Goal: Task Accomplishment & Management: Use online tool/utility

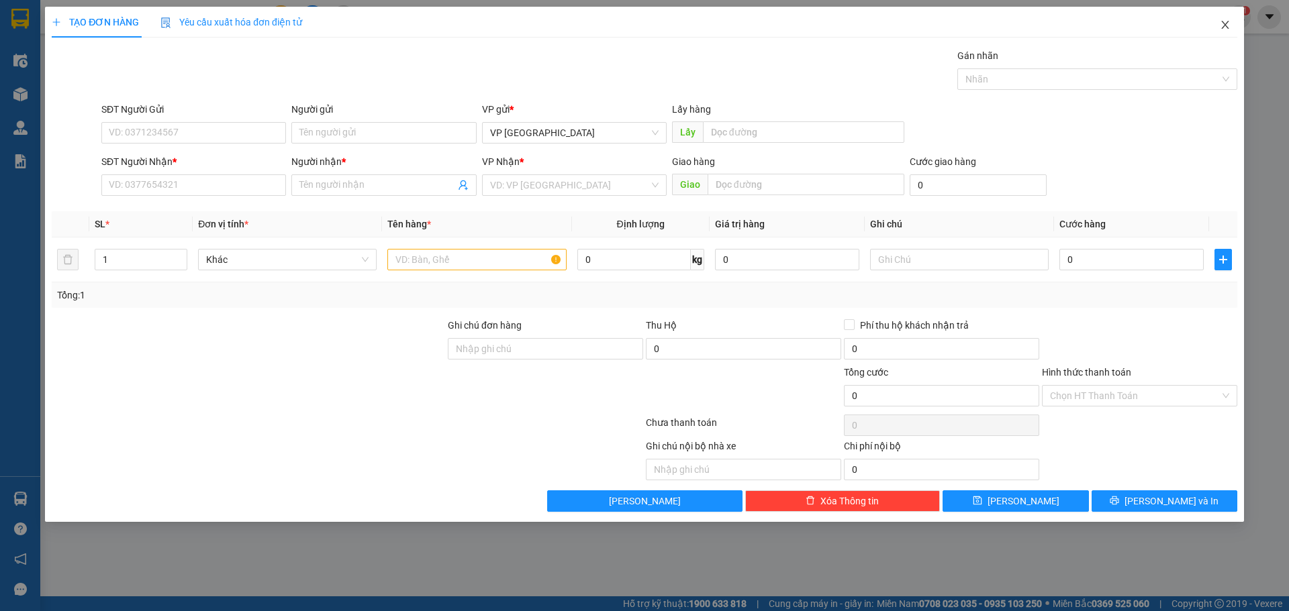
click at [1221, 30] on icon "close" at bounding box center [1224, 24] width 11 height 11
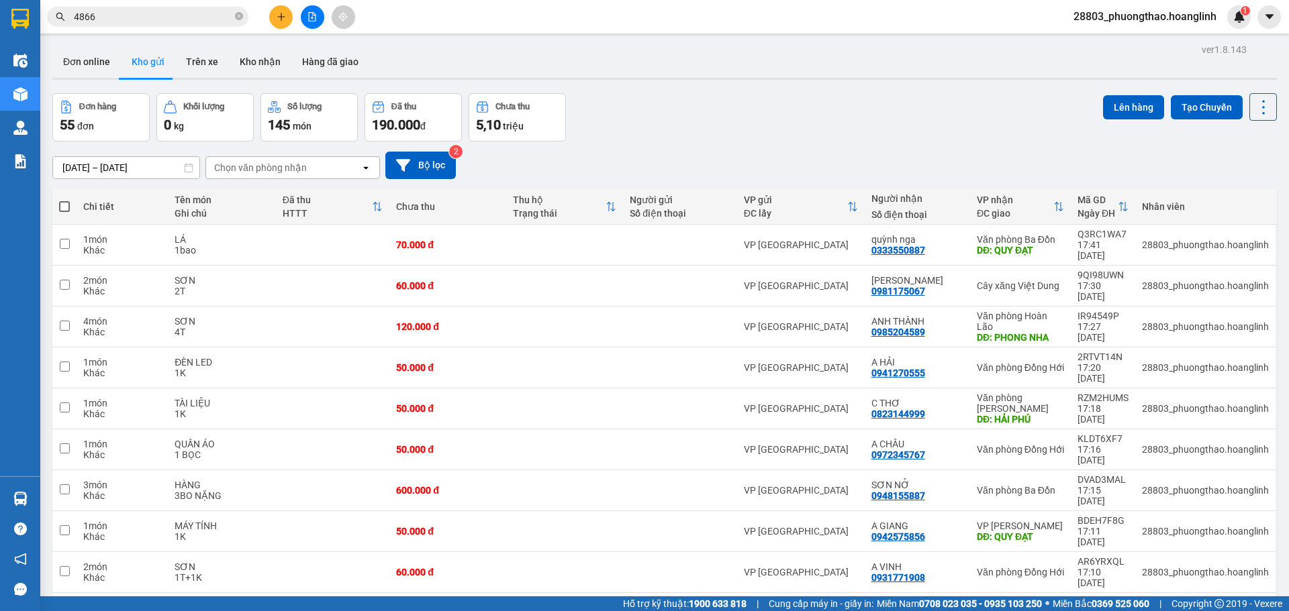
click at [258, 157] on div "Chọn văn phòng nhận" at bounding box center [283, 167] width 154 height 21
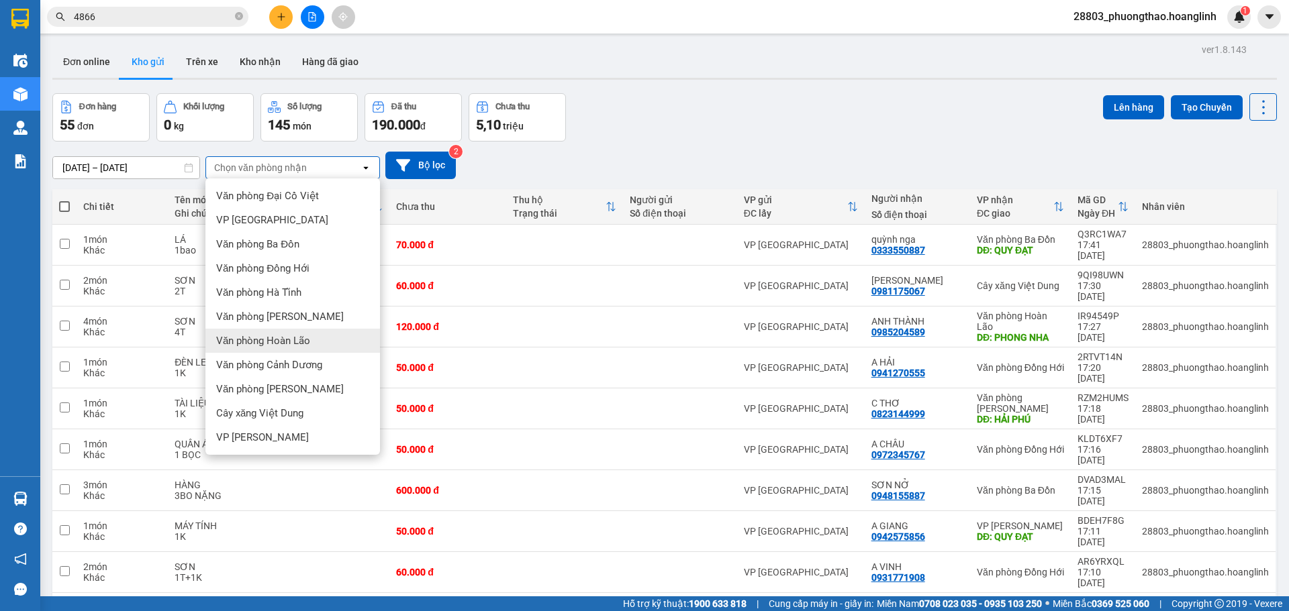
click at [279, 341] on span "Văn phòng Hoàn Lão" at bounding box center [263, 340] width 94 height 13
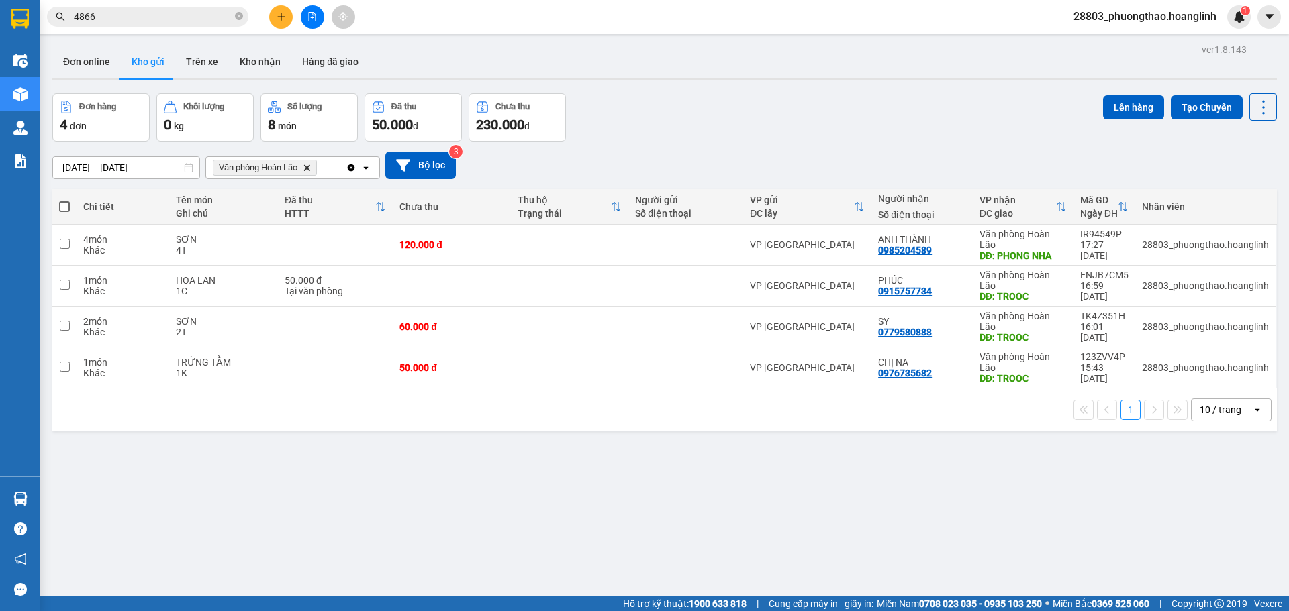
click at [64, 210] on span at bounding box center [64, 206] width 11 height 11
click at [64, 200] on input "checkbox" at bounding box center [64, 200] width 0 height 0
checkbox input "true"
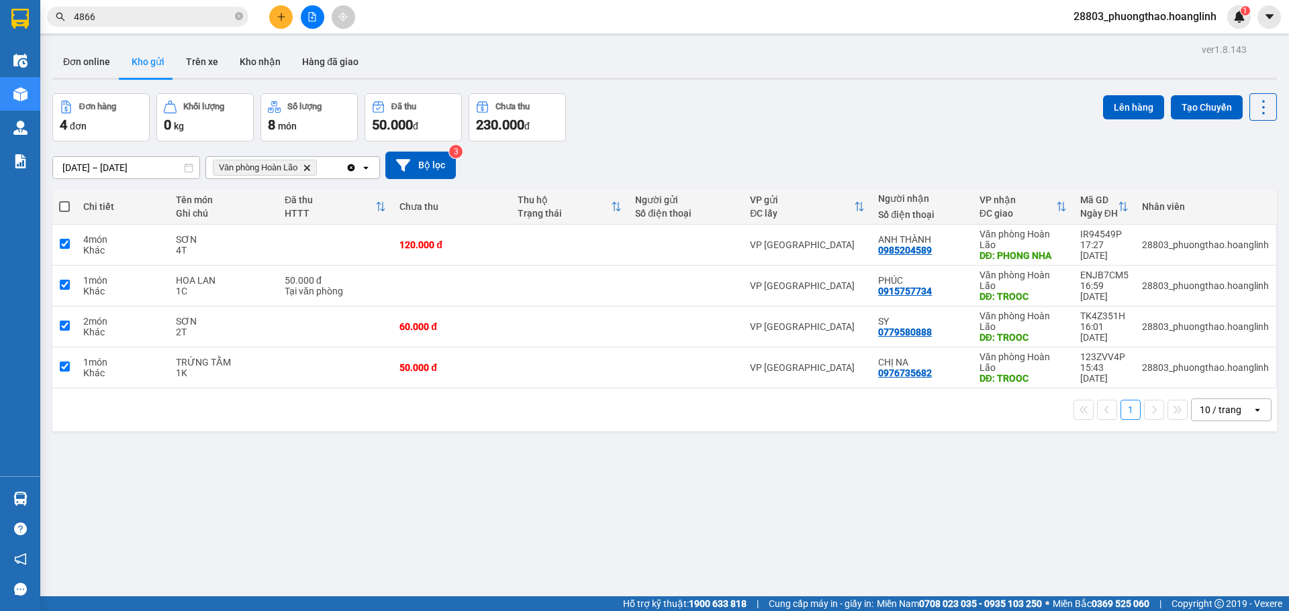
checkbox input "true"
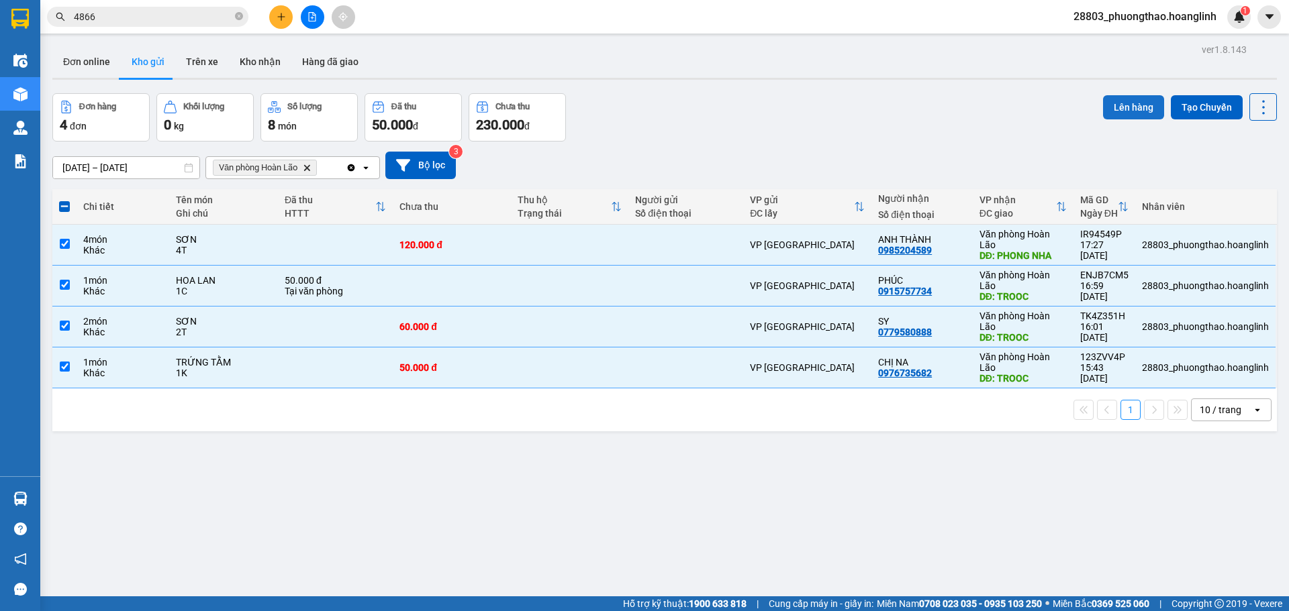
click at [1103, 109] on button "Lên hàng" at bounding box center [1133, 107] width 61 height 24
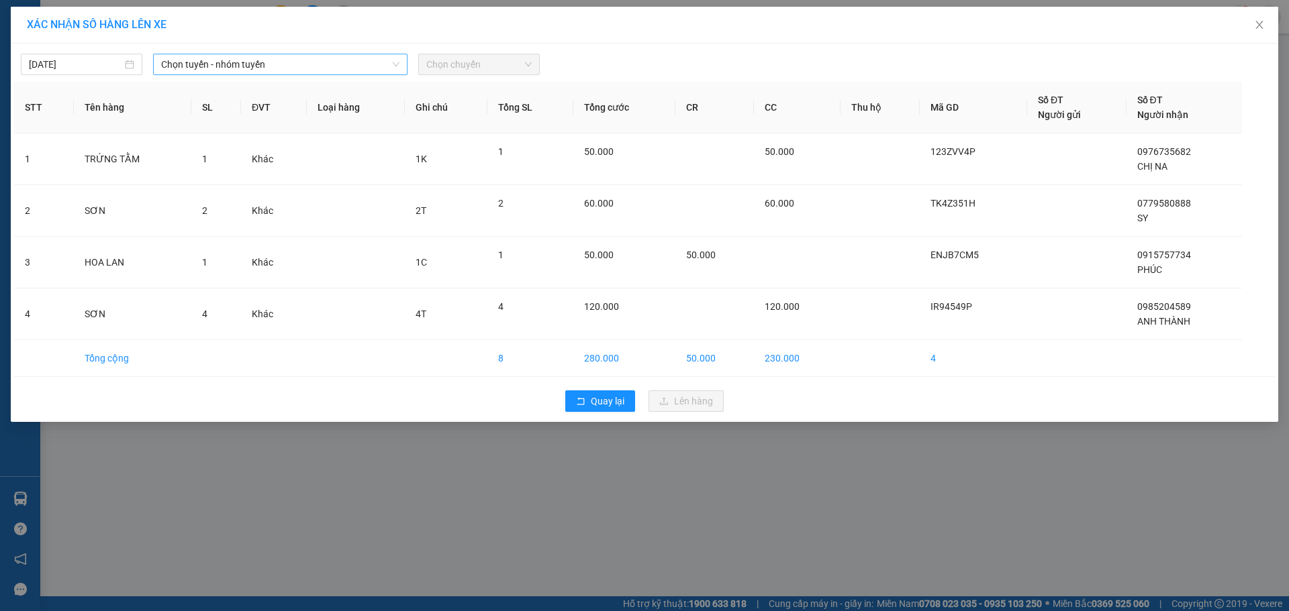
click at [217, 68] on span "Chọn tuyến - nhóm tuyến" at bounding box center [280, 64] width 238 height 20
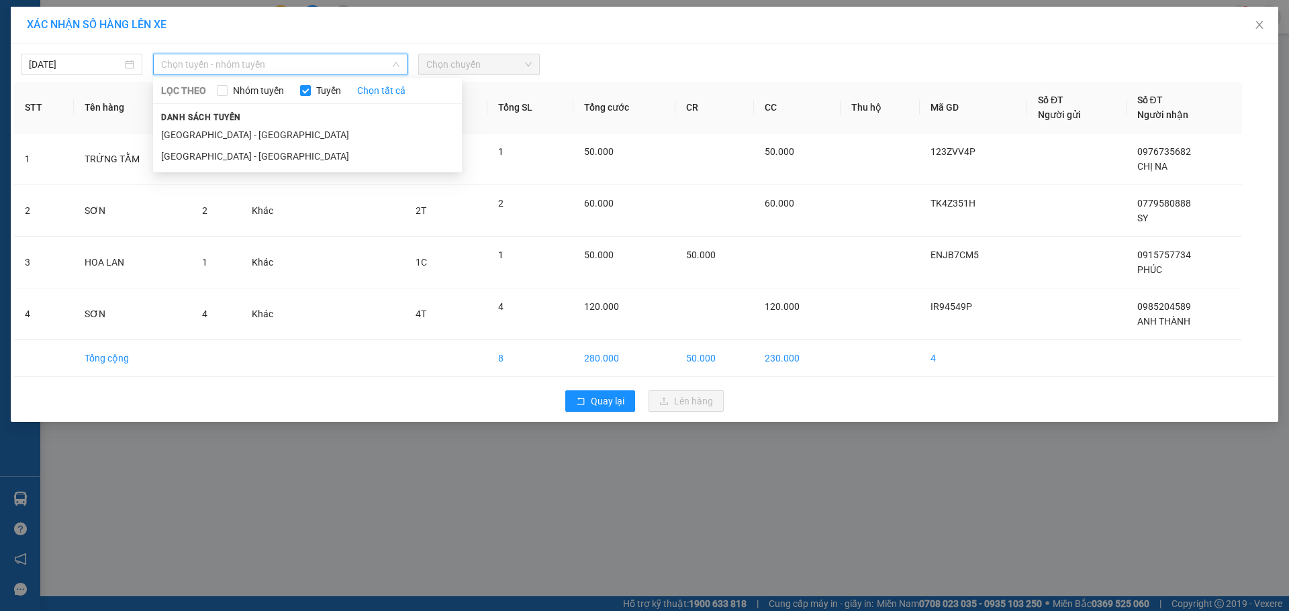
drag, startPoint x: 228, startPoint y: 158, endPoint x: 501, endPoint y: 106, distance: 278.7
click at [228, 158] on li "[GEOGRAPHIC_DATA] - [GEOGRAPHIC_DATA]" at bounding box center [307, 156] width 309 height 21
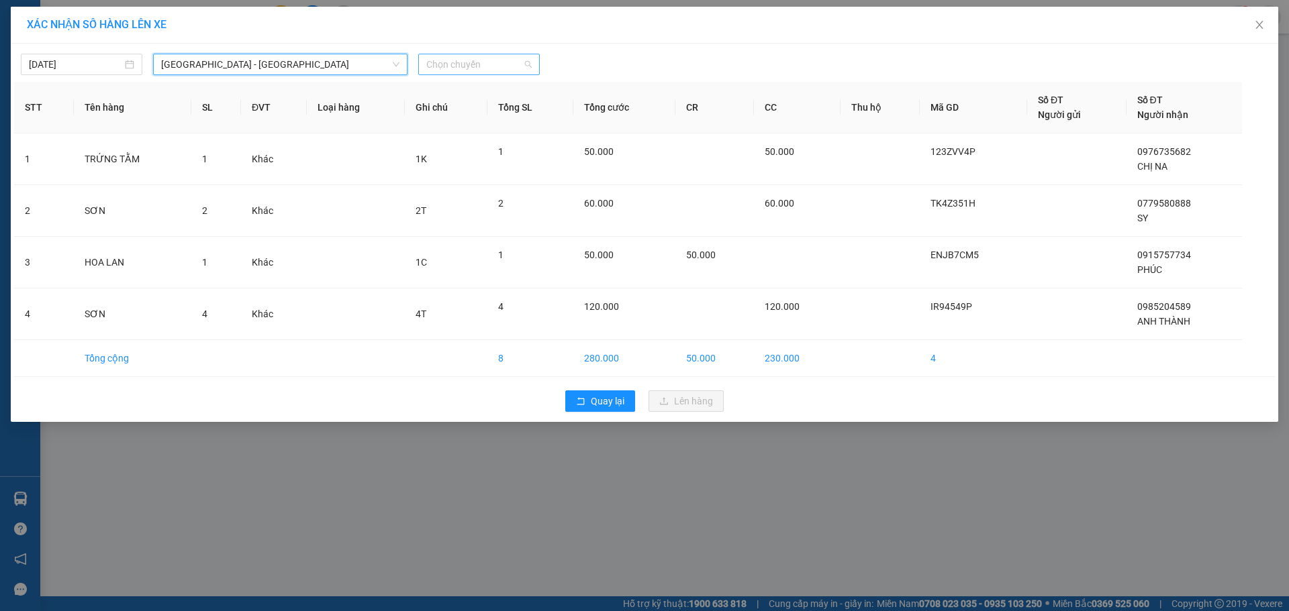
click at [513, 68] on span "Chọn chuyến" at bounding box center [478, 64] width 105 height 20
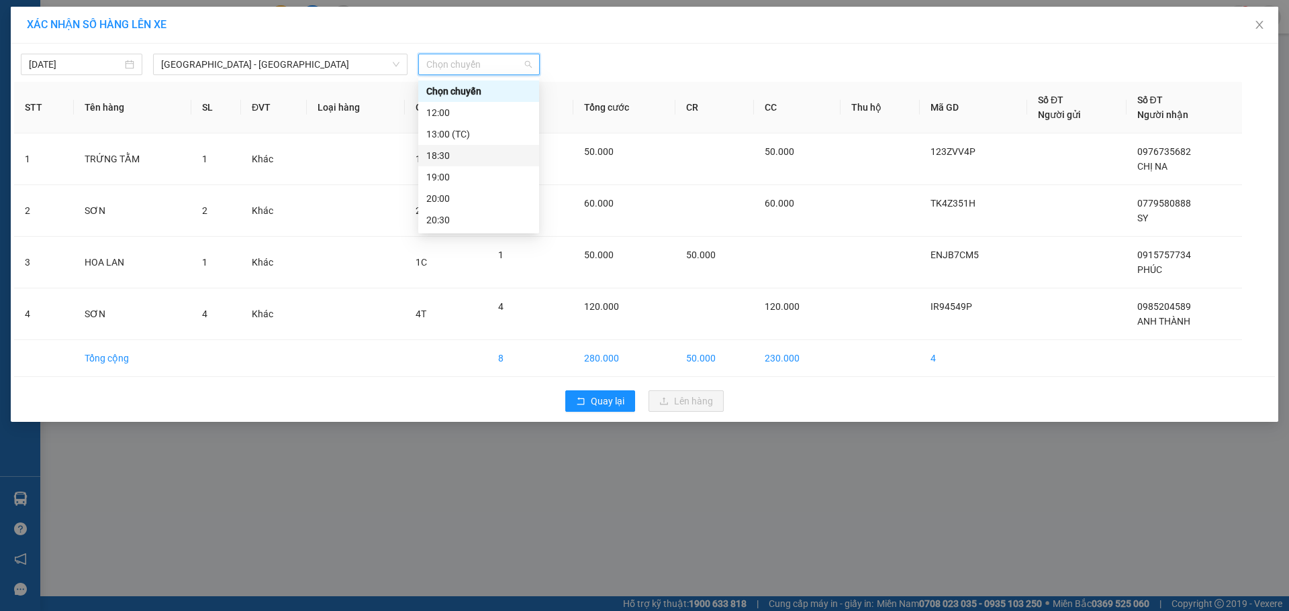
click at [499, 161] on div "18:30" at bounding box center [478, 155] width 105 height 15
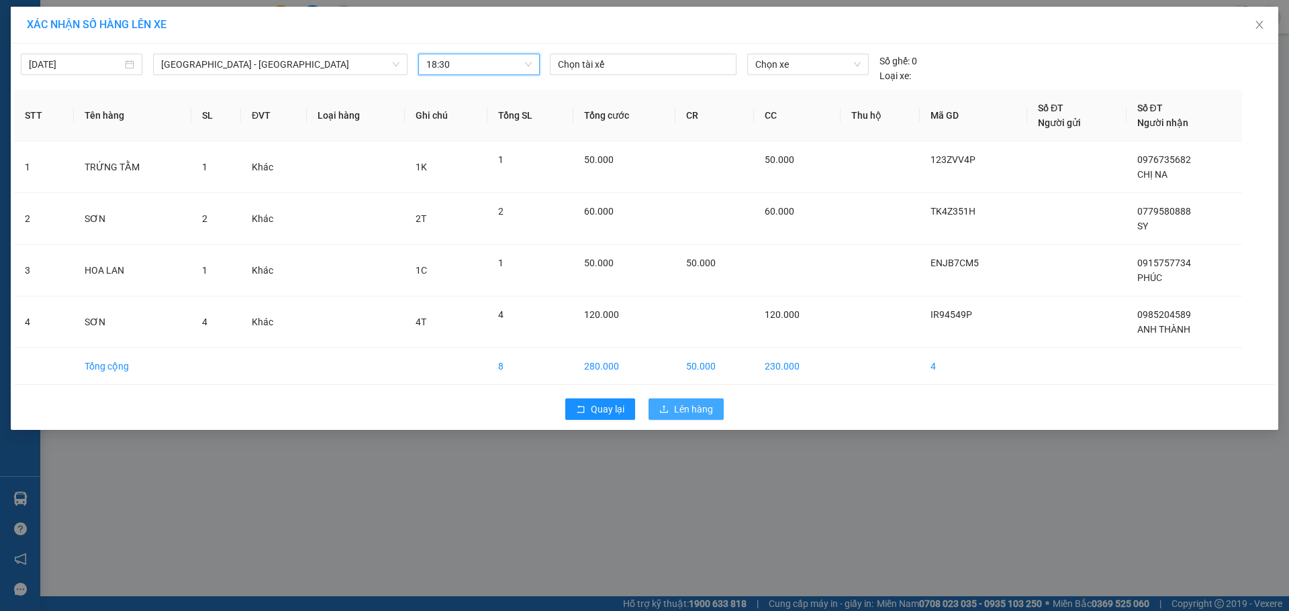
click at [668, 408] on icon "upload" at bounding box center [663, 409] width 9 height 9
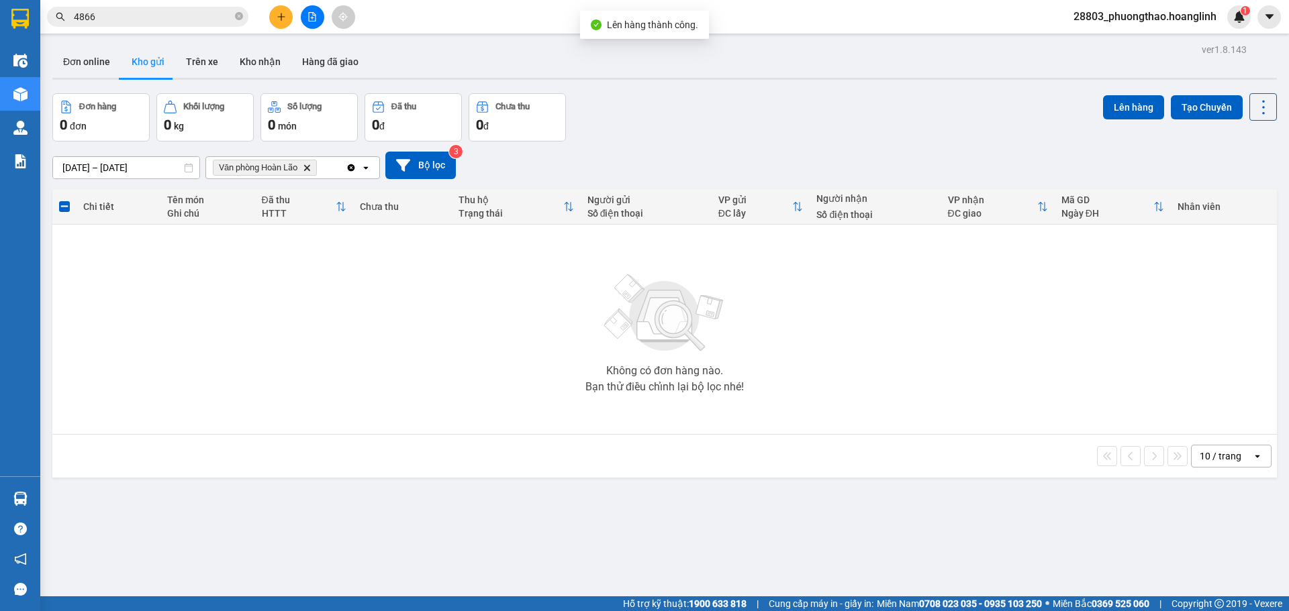
click at [308, 170] on icon "Văn phòng Hoàn Lão, close by backspace" at bounding box center [307, 167] width 6 height 6
click at [308, 170] on div "Chọn văn phòng nhận" at bounding box center [283, 167] width 154 height 21
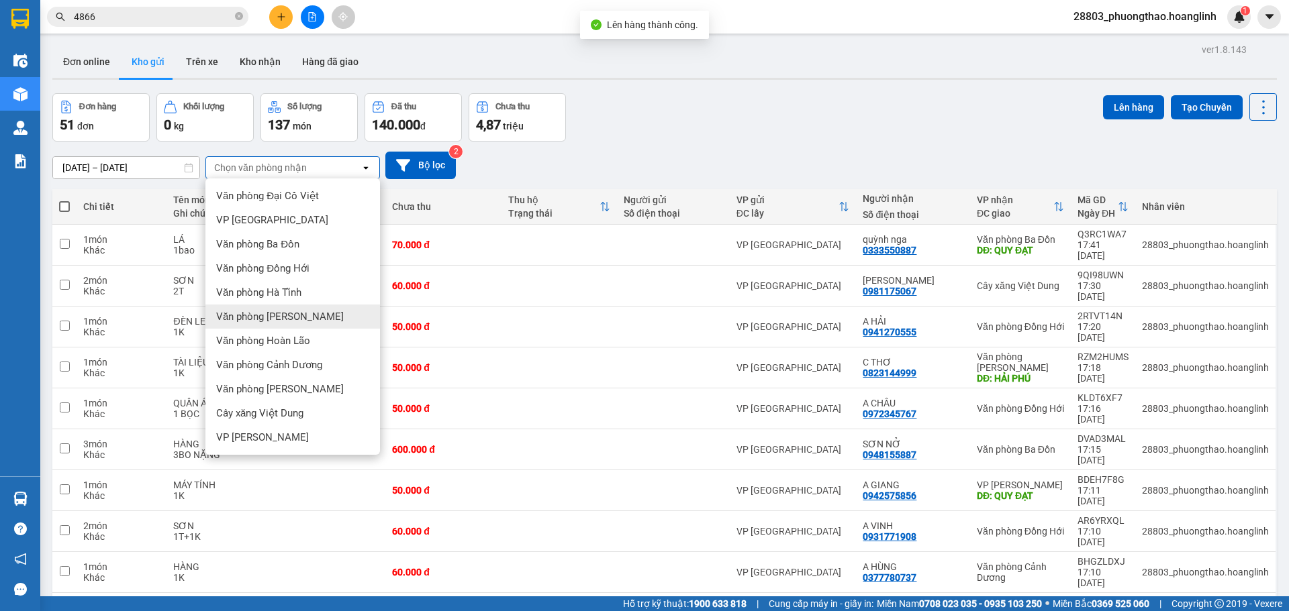
click at [305, 307] on div "Văn phòng [PERSON_NAME]" at bounding box center [292, 317] width 175 height 24
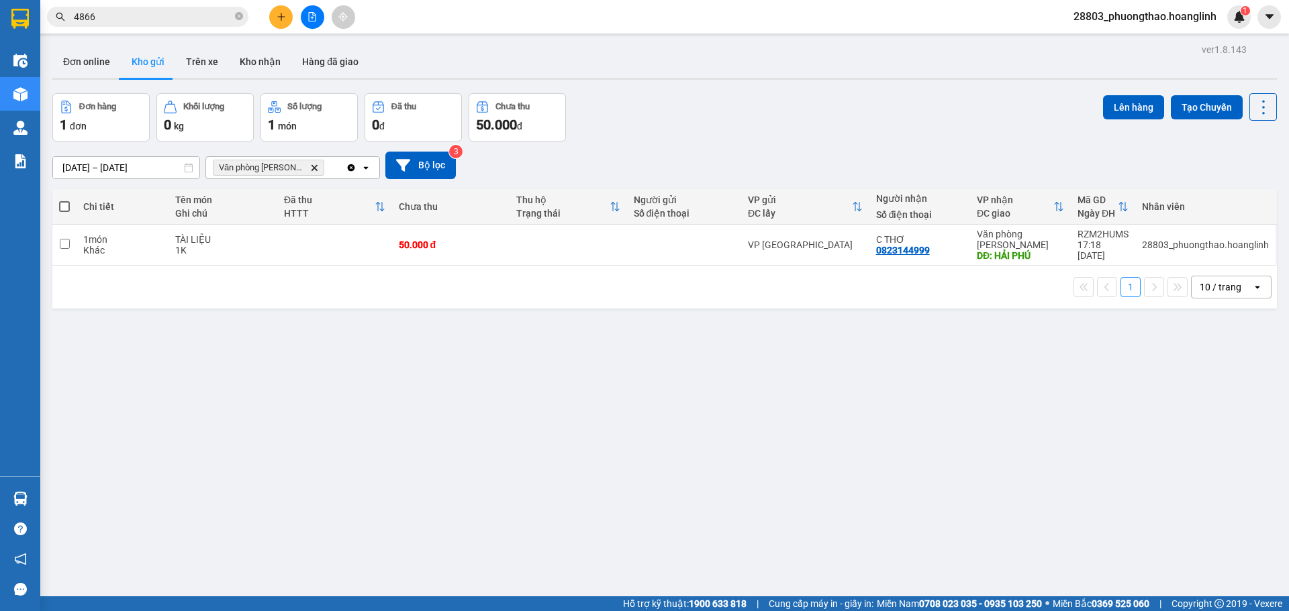
click at [64, 206] on span at bounding box center [64, 206] width 11 height 11
click at [64, 200] on input "checkbox" at bounding box center [64, 200] width 0 height 0
checkbox input "true"
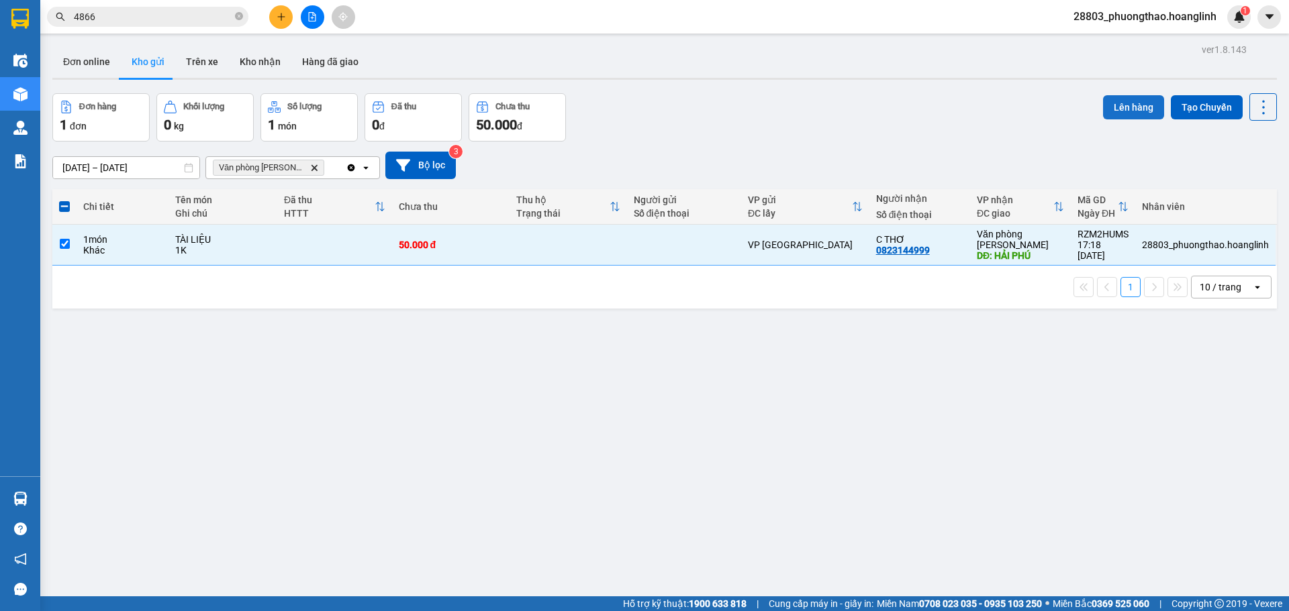
click at [1104, 111] on button "Lên hàng" at bounding box center [1133, 107] width 61 height 24
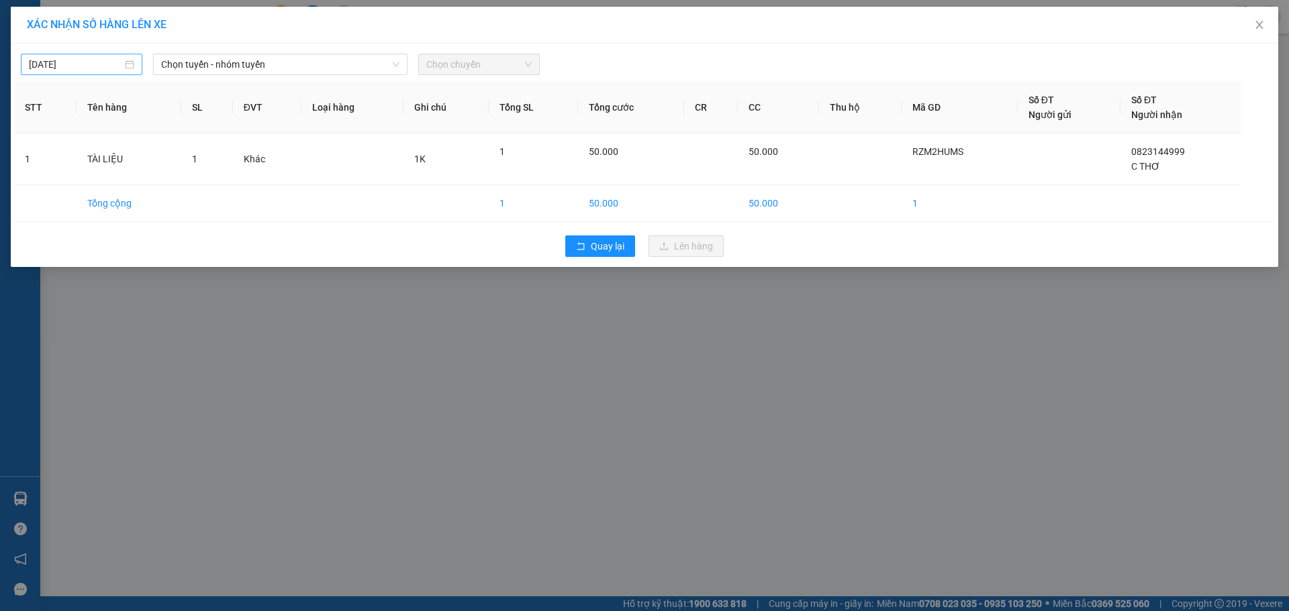
click at [28, 66] on div "[DATE]" at bounding box center [81, 64] width 121 height 21
type input "[DATE]"
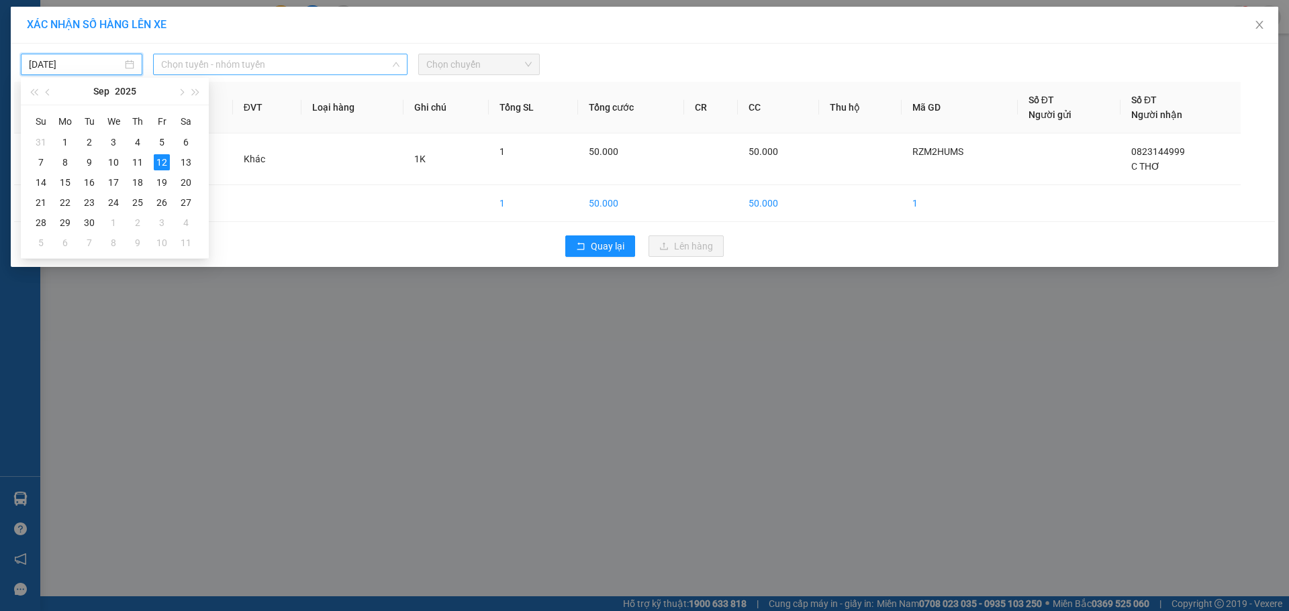
click at [218, 65] on span "Chọn tuyến - nhóm tuyến" at bounding box center [280, 64] width 238 height 20
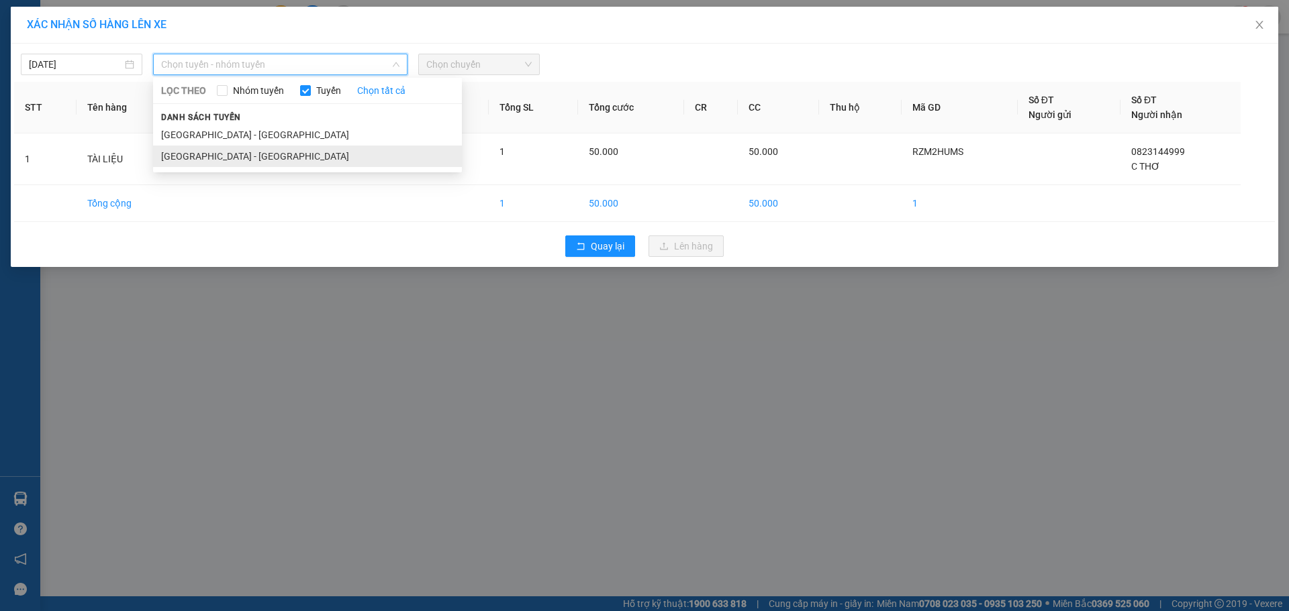
click at [244, 154] on li "[GEOGRAPHIC_DATA] - [GEOGRAPHIC_DATA]" at bounding box center [307, 156] width 309 height 21
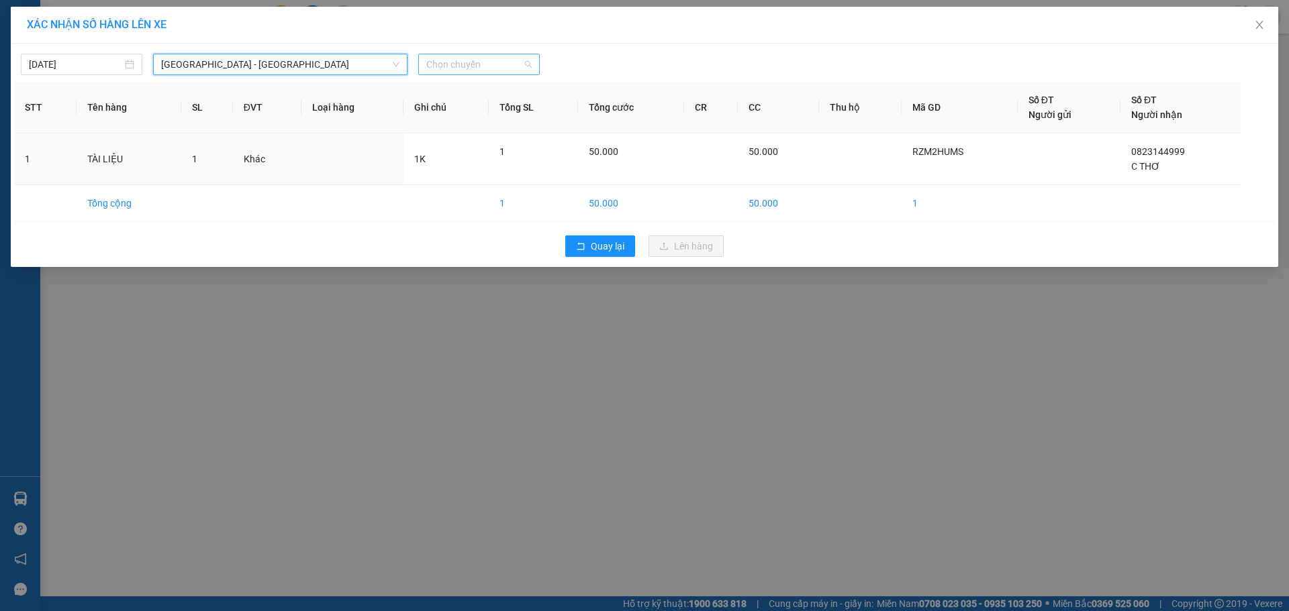
click at [501, 54] on div "Chọn chuyến" at bounding box center [478, 64] width 121 height 21
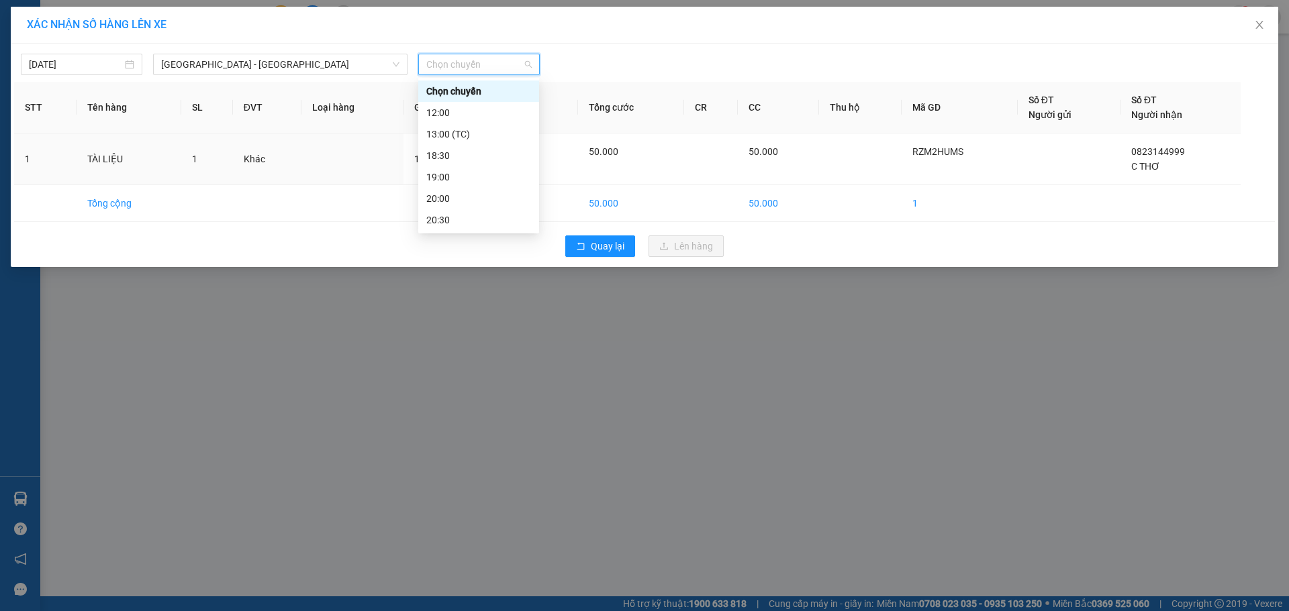
click at [496, 66] on span "Chọn chuyến" at bounding box center [478, 64] width 105 height 20
click at [487, 64] on span "Chọn chuyến" at bounding box center [478, 64] width 105 height 20
click at [465, 154] on div "18:30" at bounding box center [478, 155] width 105 height 15
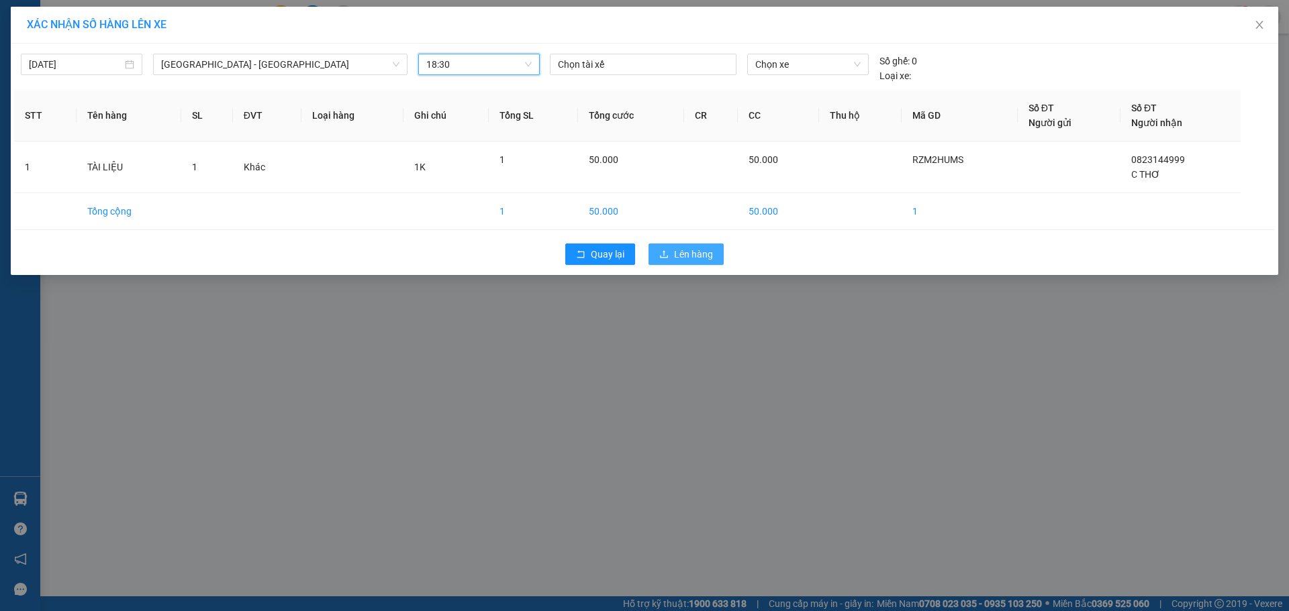
click at [668, 263] on button "Lên hàng" at bounding box center [685, 254] width 75 height 21
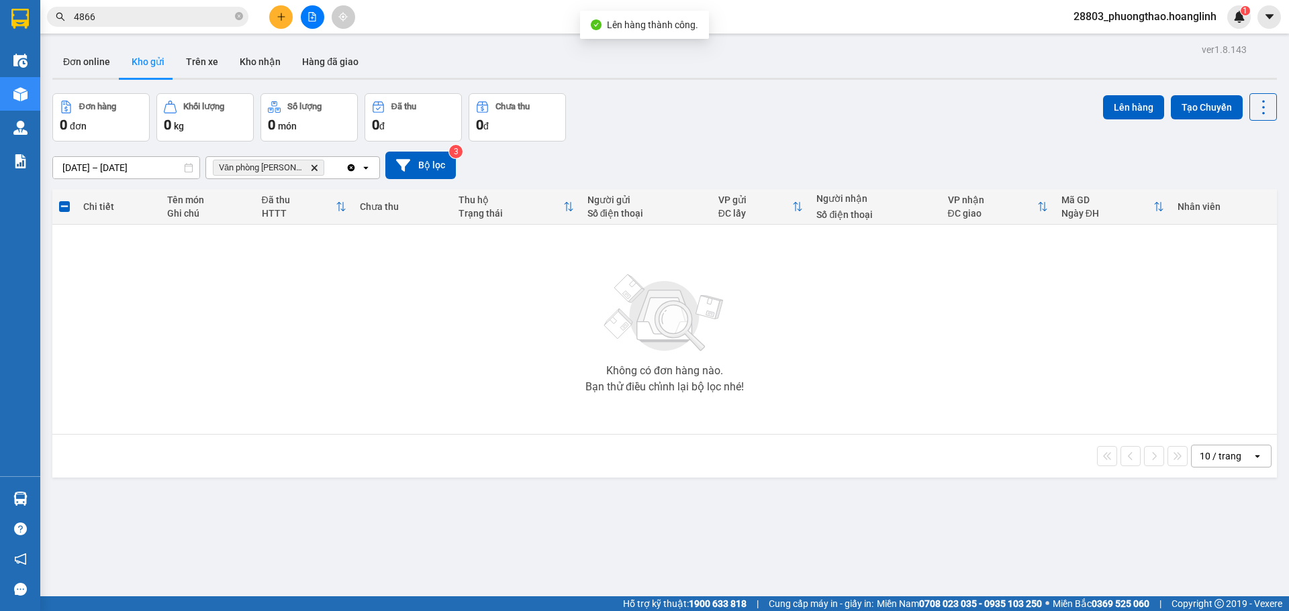
click at [310, 170] on icon "Delete" at bounding box center [314, 168] width 8 height 8
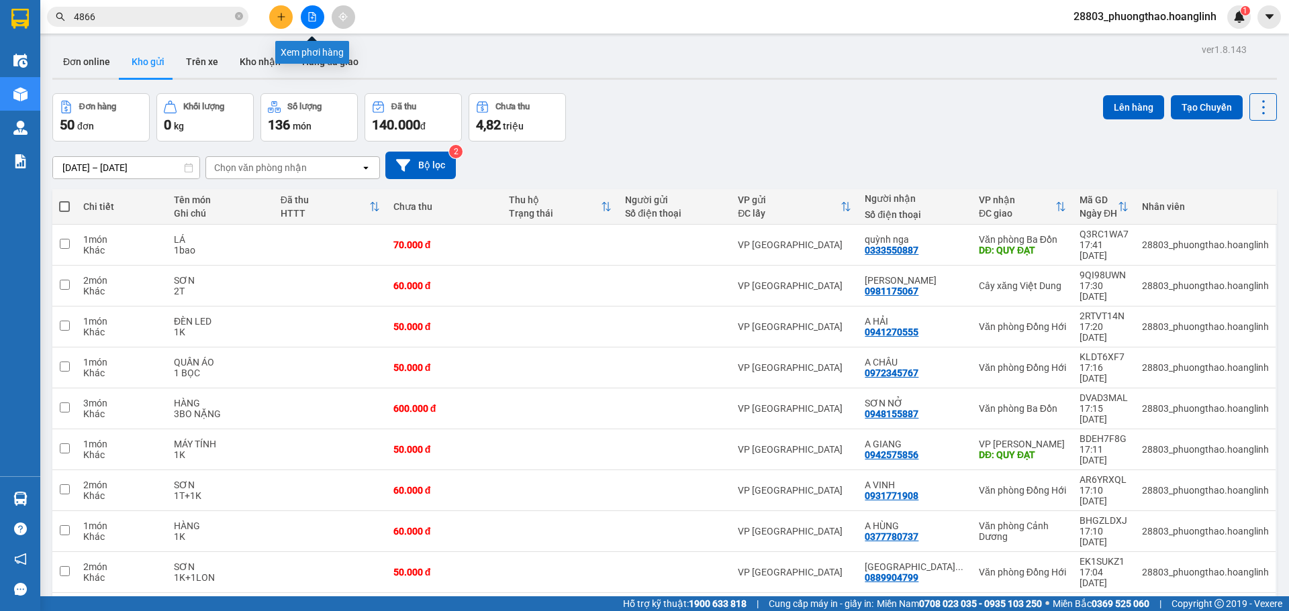
click at [310, 17] on icon "file-add" at bounding box center [311, 16] width 9 height 9
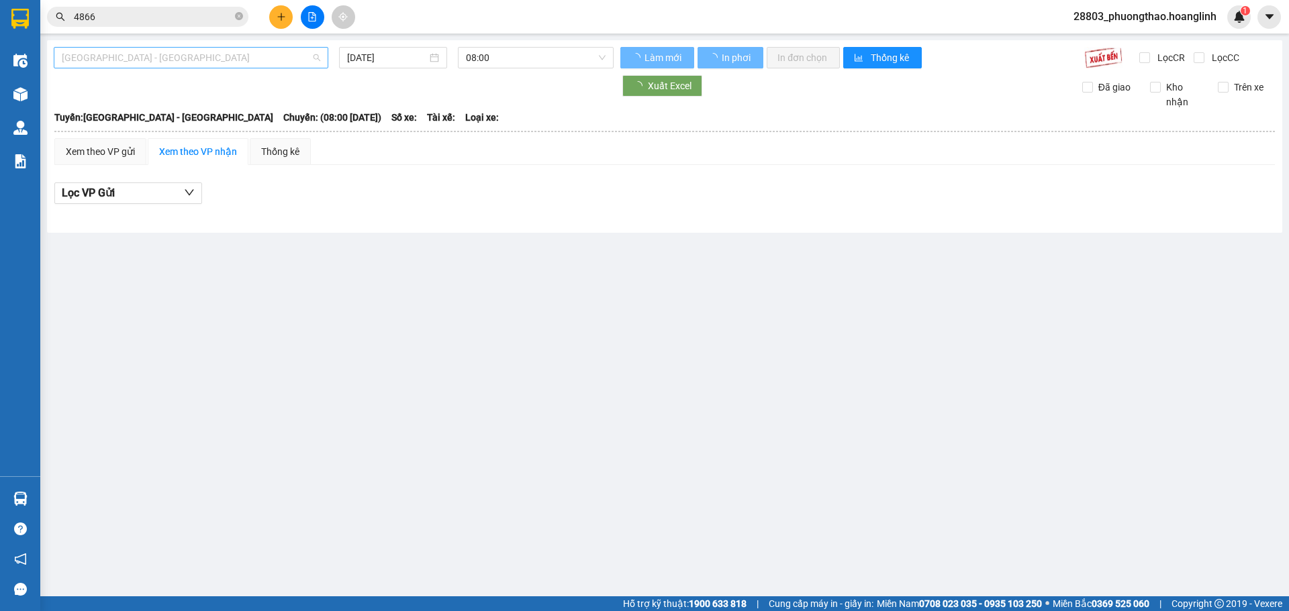
click at [134, 56] on span "[GEOGRAPHIC_DATA] - [GEOGRAPHIC_DATA]" at bounding box center [191, 58] width 258 height 20
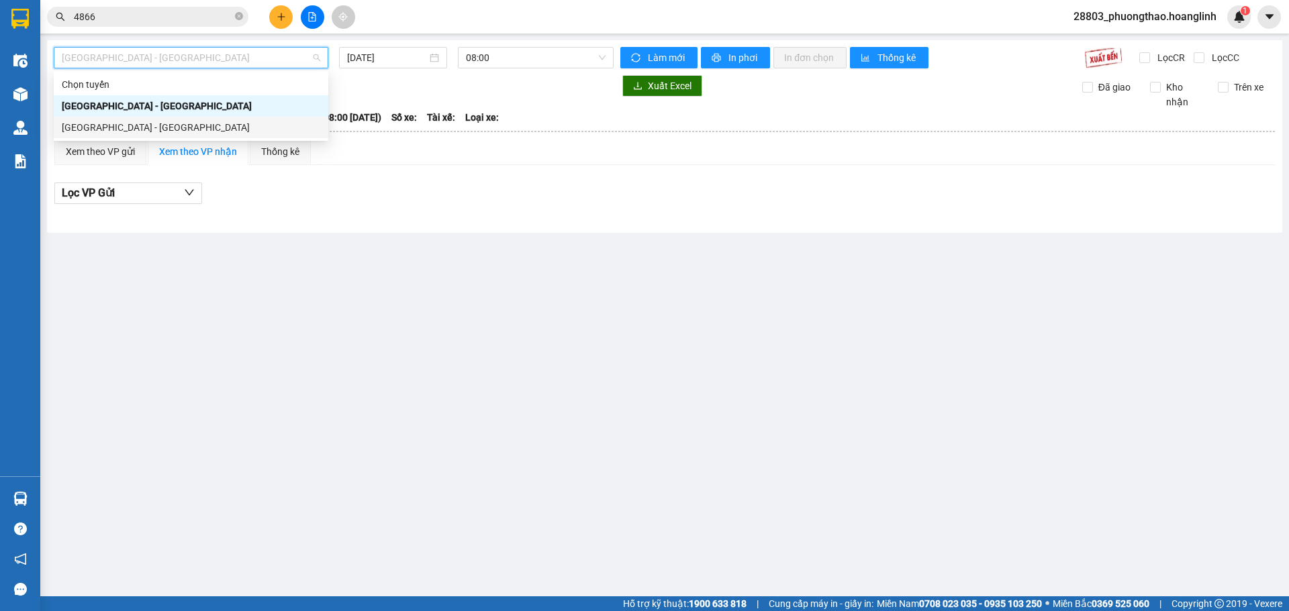
click at [126, 131] on div "[GEOGRAPHIC_DATA] - [GEOGRAPHIC_DATA]" at bounding box center [191, 127] width 258 height 15
type input "[DATE]"
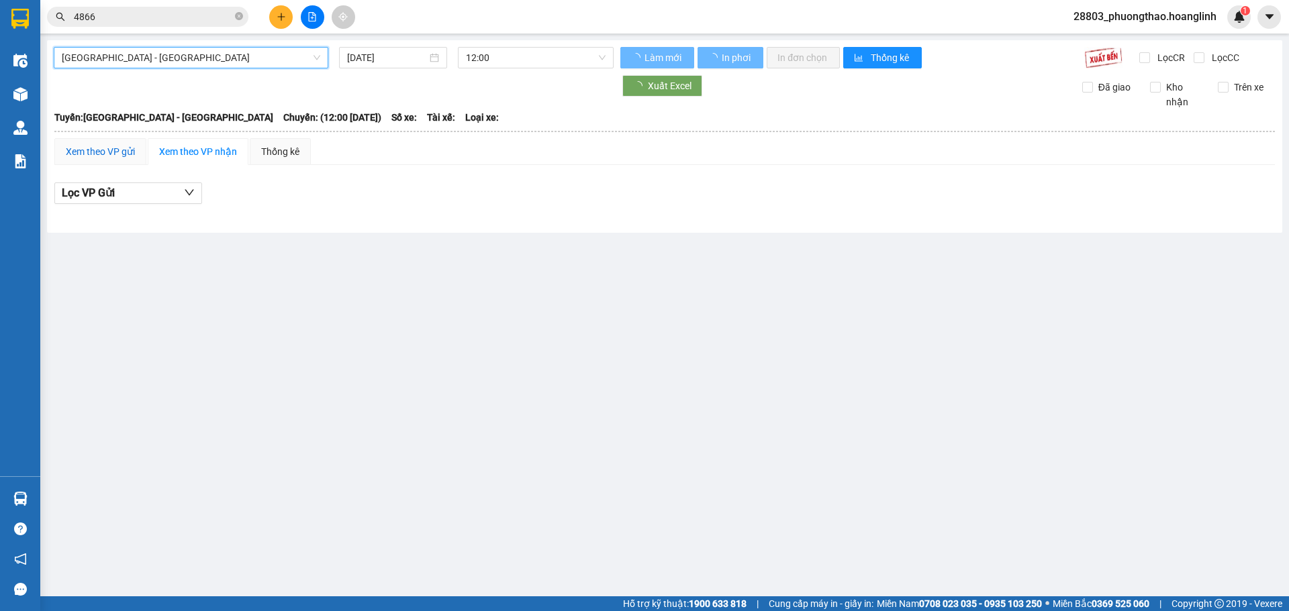
click at [114, 154] on div "Xem theo VP gửi" at bounding box center [100, 151] width 69 height 15
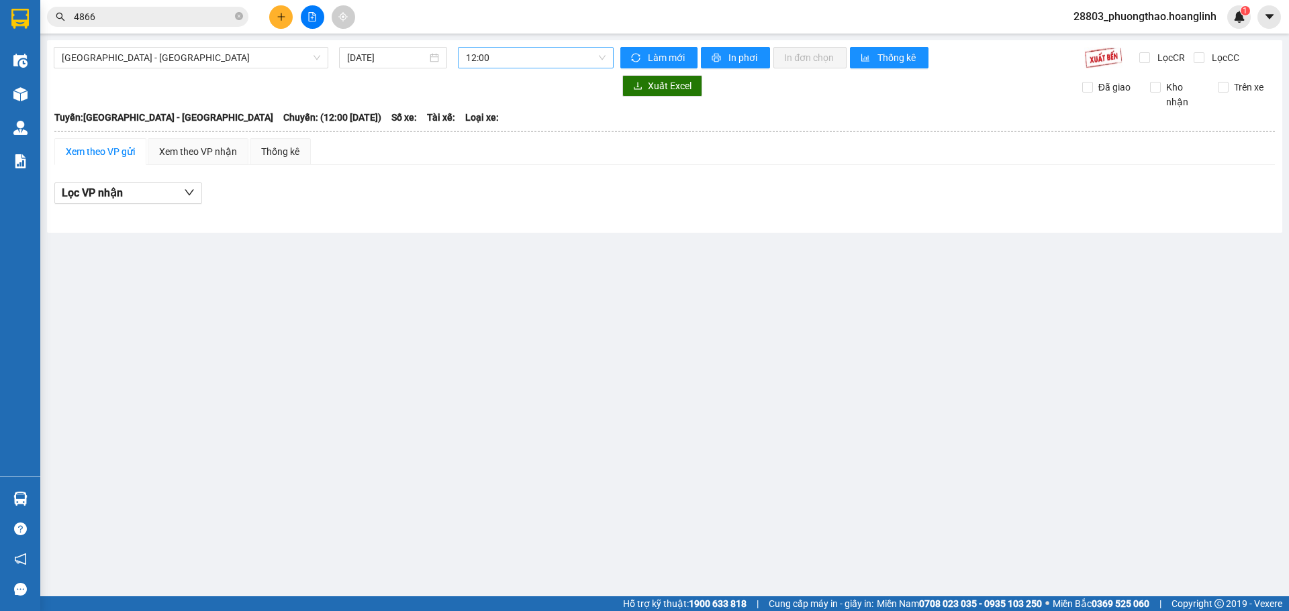
click at [491, 58] on span "12:00" at bounding box center [536, 58] width 140 height 20
click at [502, 156] on div "18:30" at bounding box center [518, 149] width 105 height 15
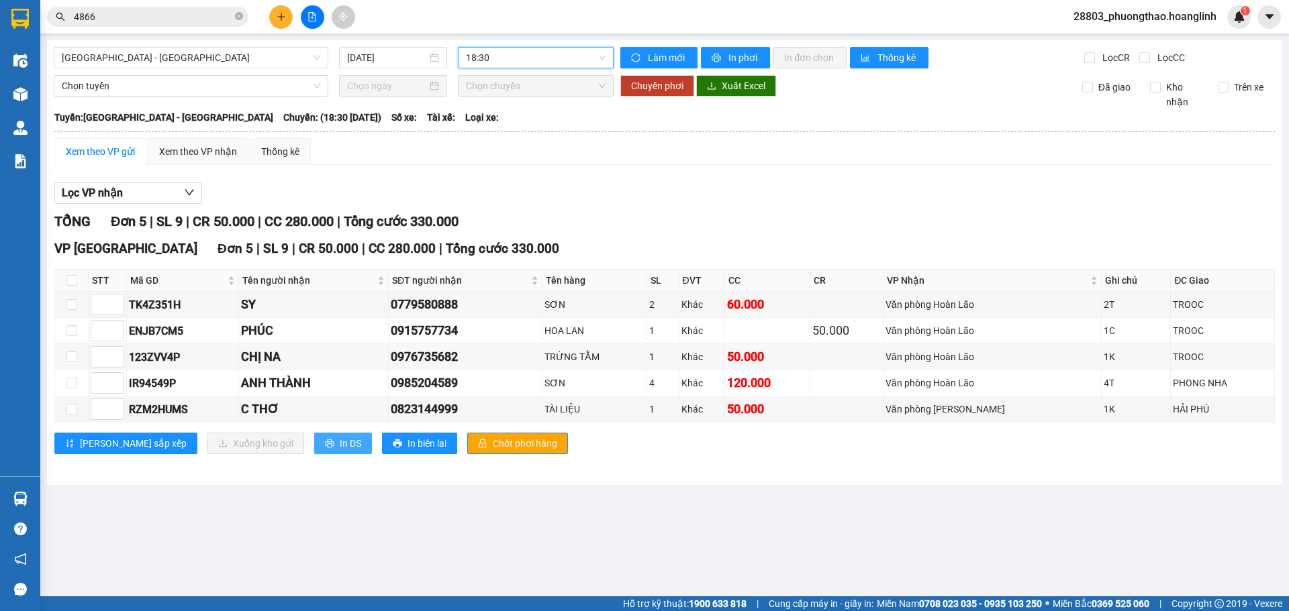
click at [314, 444] on button "In DS" at bounding box center [343, 443] width 58 height 21
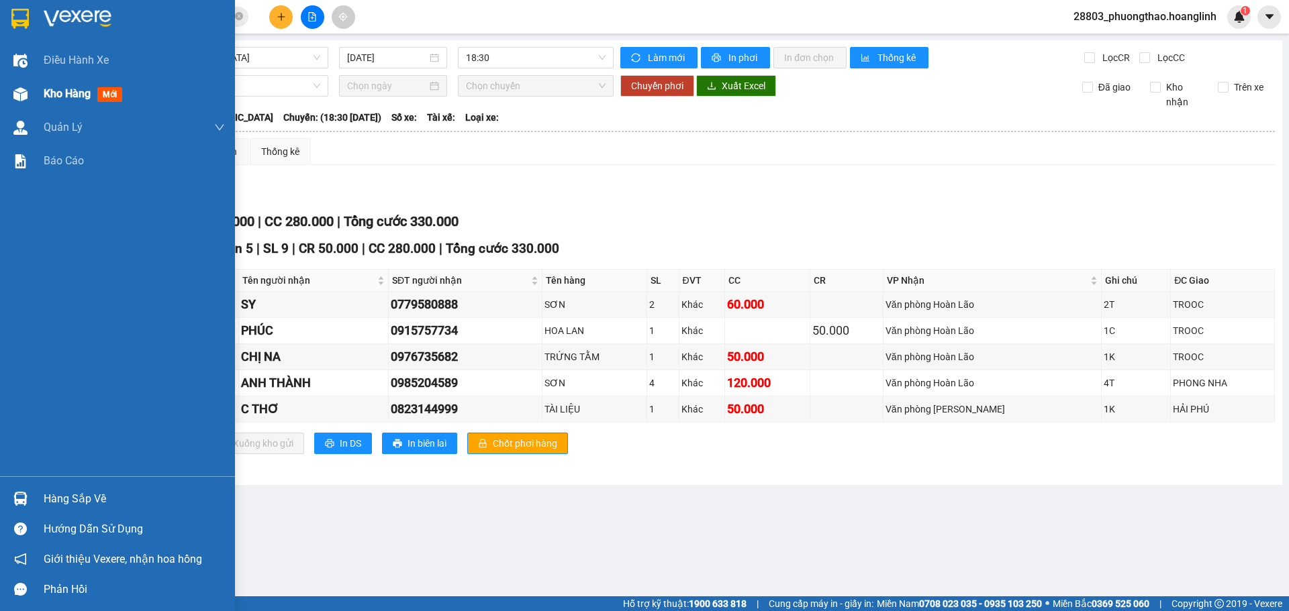
click at [70, 96] on span "Kho hàng" at bounding box center [67, 93] width 47 height 13
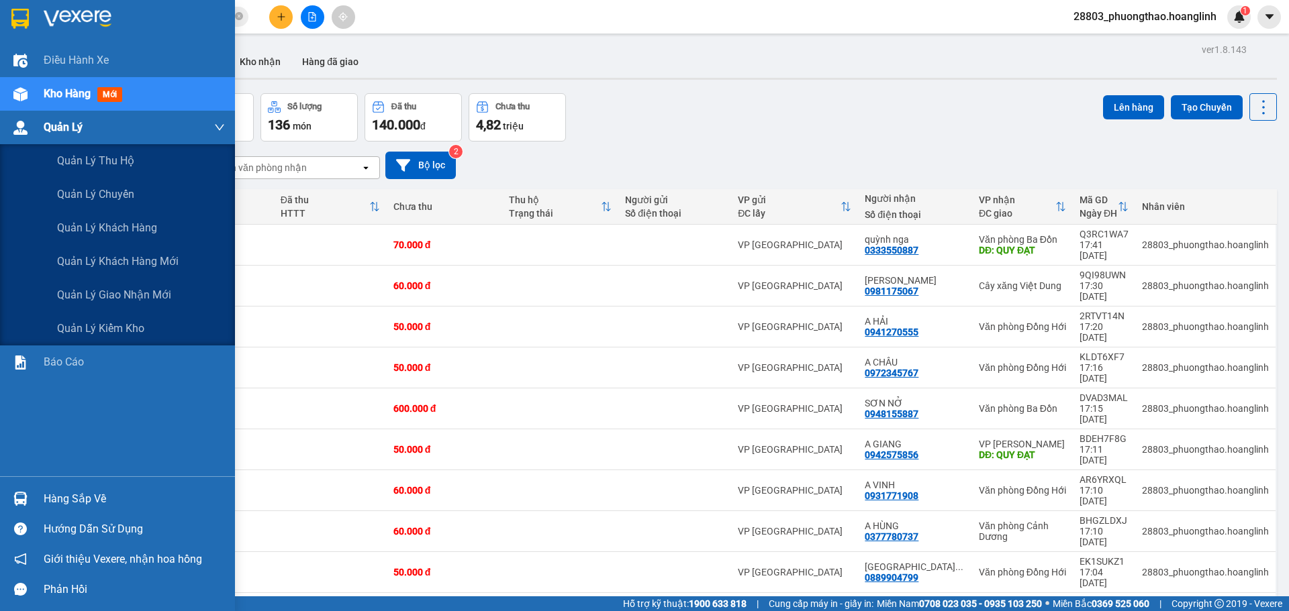
click at [96, 124] on div "Quản Lý" at bounding box center [134, 128] width 181 height 34
click at [93, 158] on span "Quản lý thu hộ" at bounding box center [95, 160] width 77 height 17
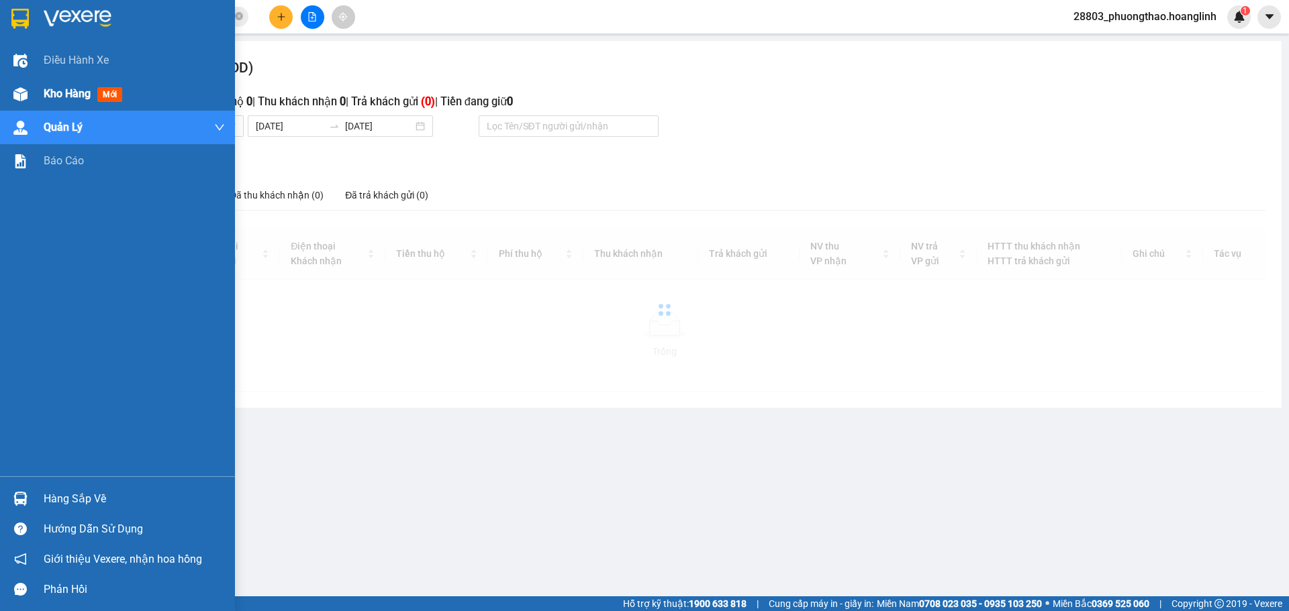
click at [80, 89] on span "Kho hàng" at bounding box center [67, 93] width 47 height 13
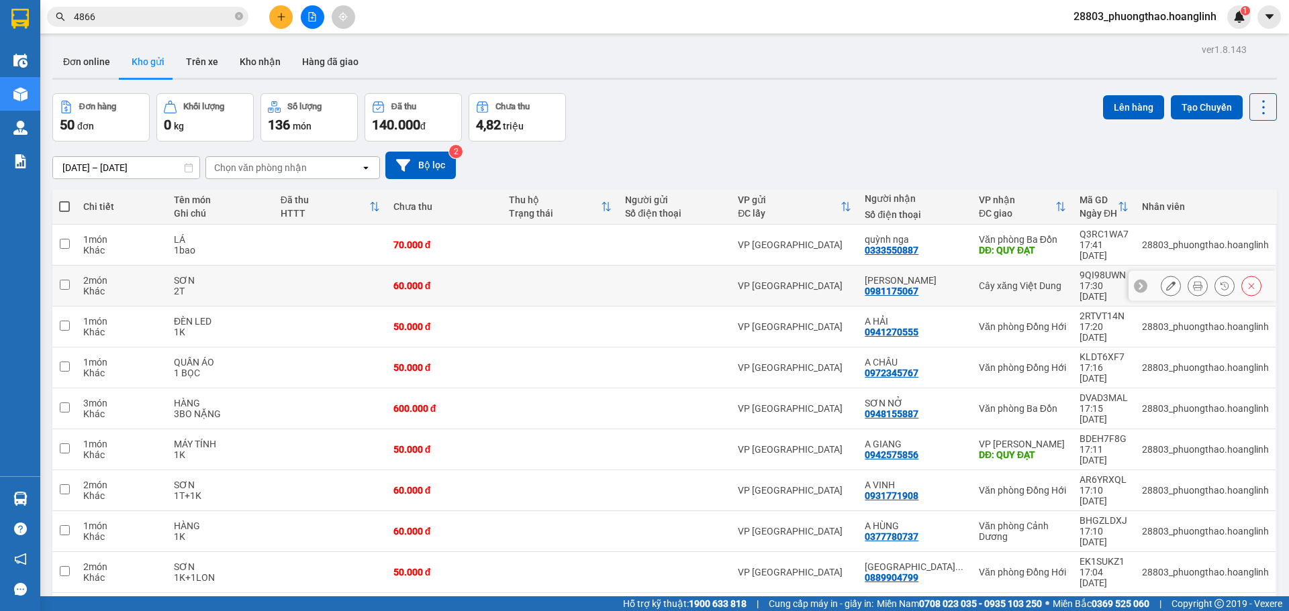
scroll to position [62, 0]
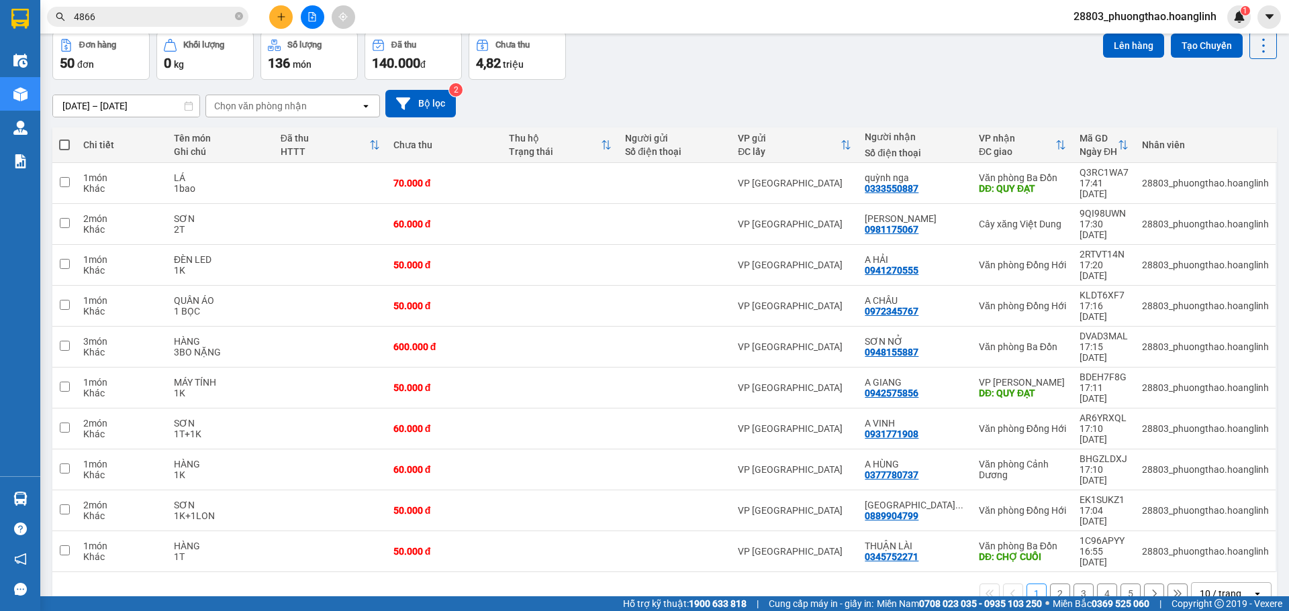
click at [1056, 584] on button "2" at bounding box center [1060, 594] width 20 height 20
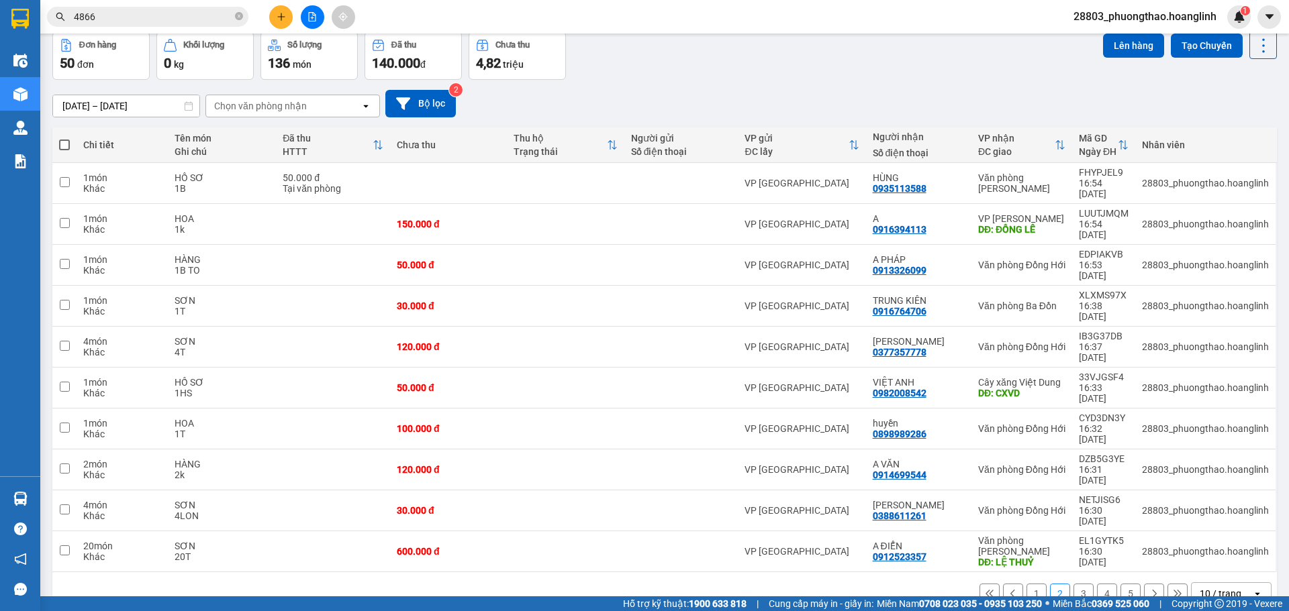
click at [1073, 584] on button "3" at bounding box center [1083, 594] width 20 height 20
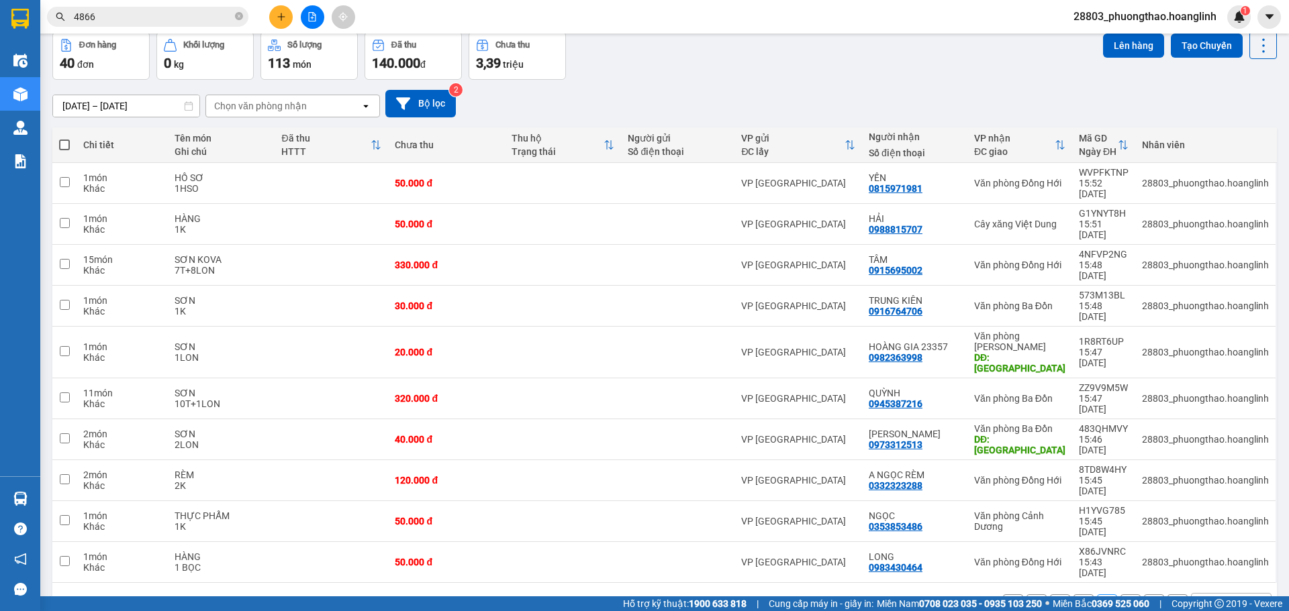
click at [1120, 595] on button "4" at bounding box center [1130, 605] width 20 height 20
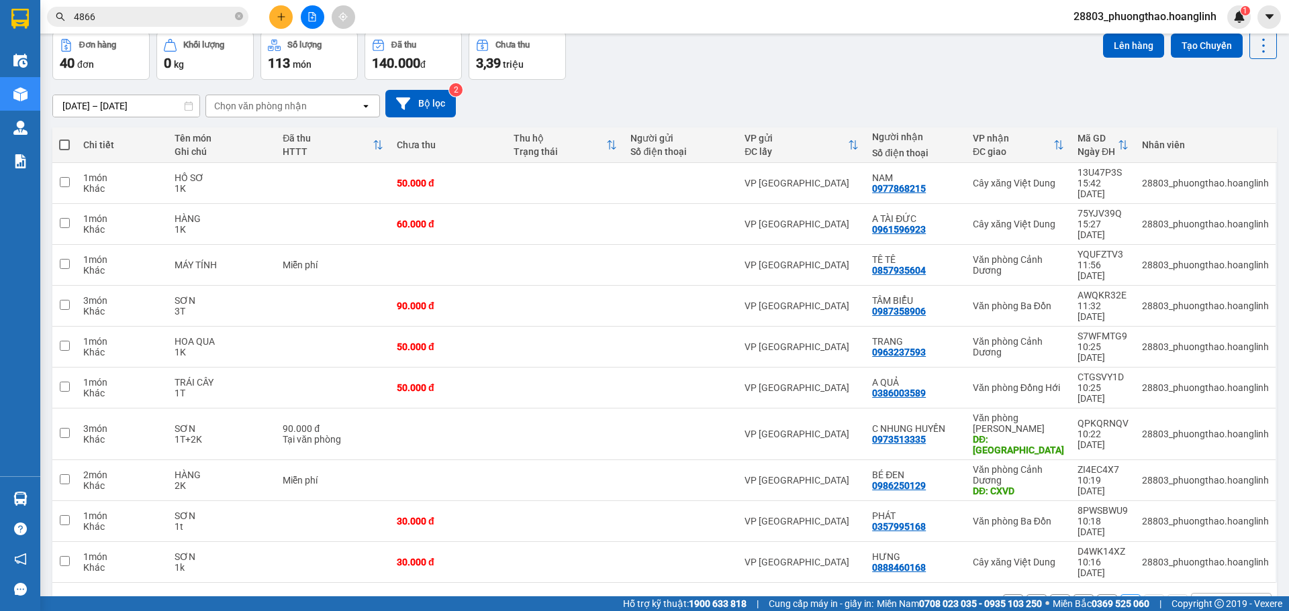
click at [1073, 595] on button "2" at bounding box center [1083, 605] width 20 height 20
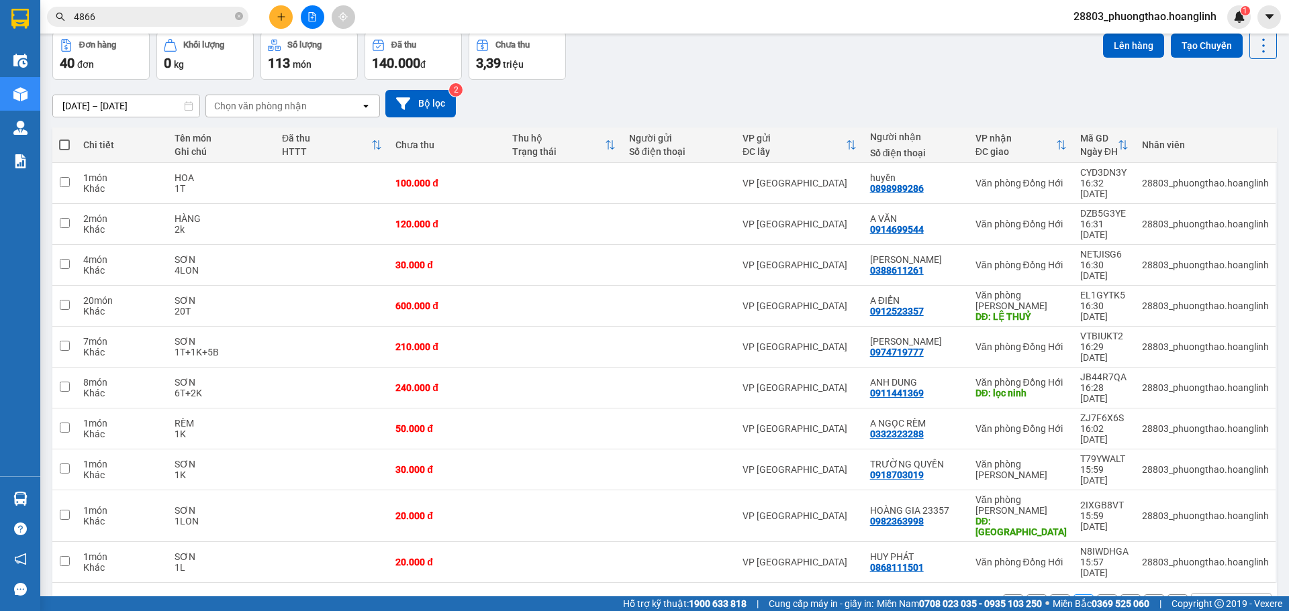
click at [1053, 595] on button "1" at bounding box center [1060, 605] width 20 height 20
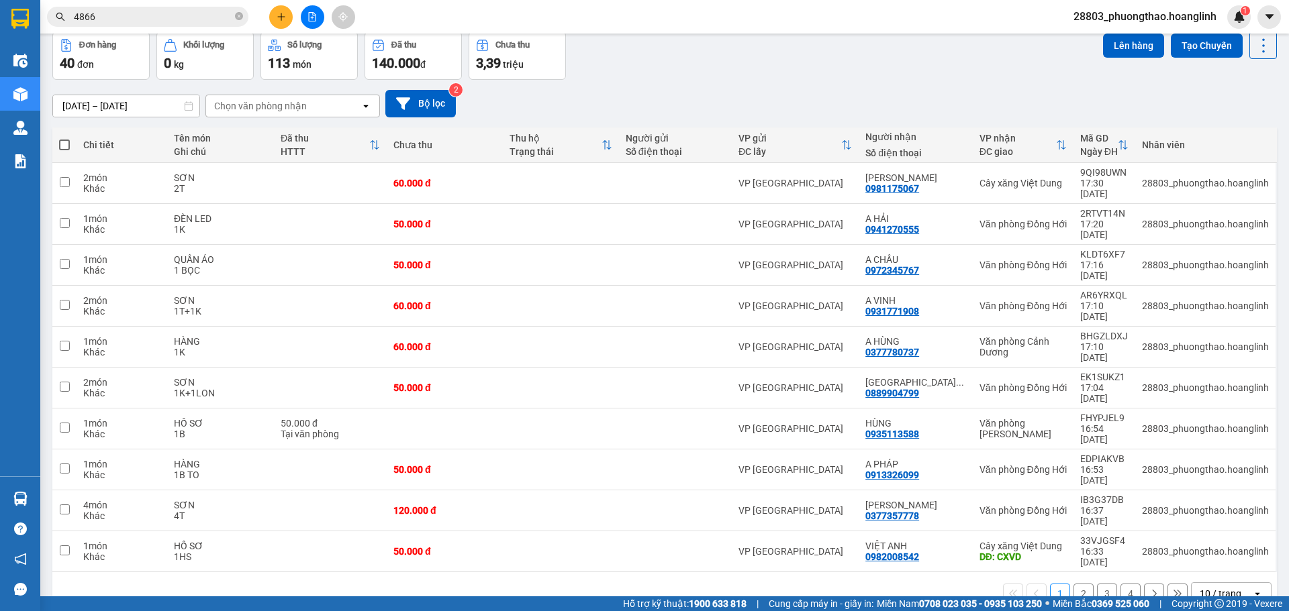
click at [1073, 584] on button "2" at bounding box center [1083, 594] width 20 height 20
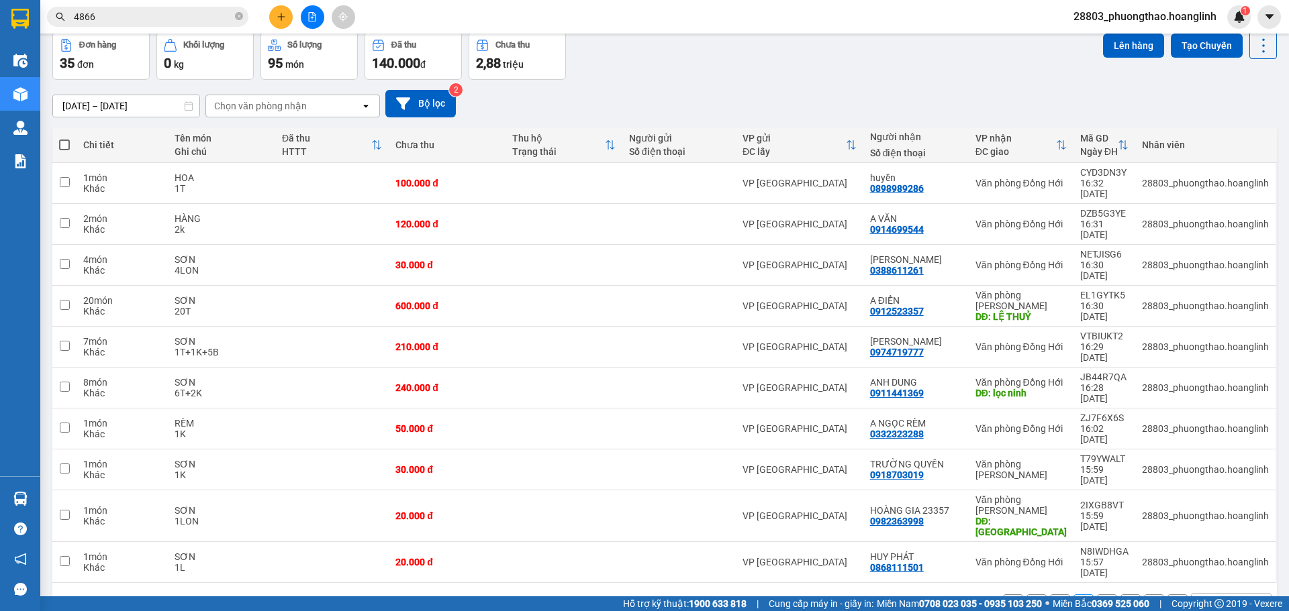
click at [1097, 595] on button "3" at bounding box center [1107, 605] width 20 height 20
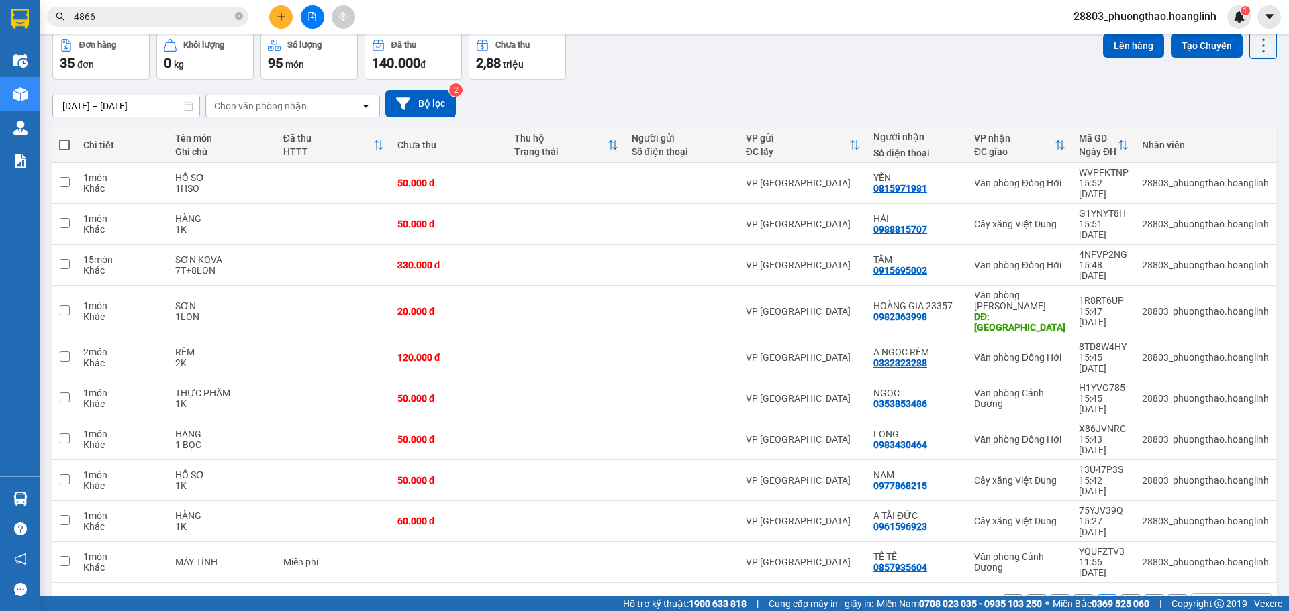
click at [1050, 595] on button "1" at bounding box center [1060, 605] width 20 height 20
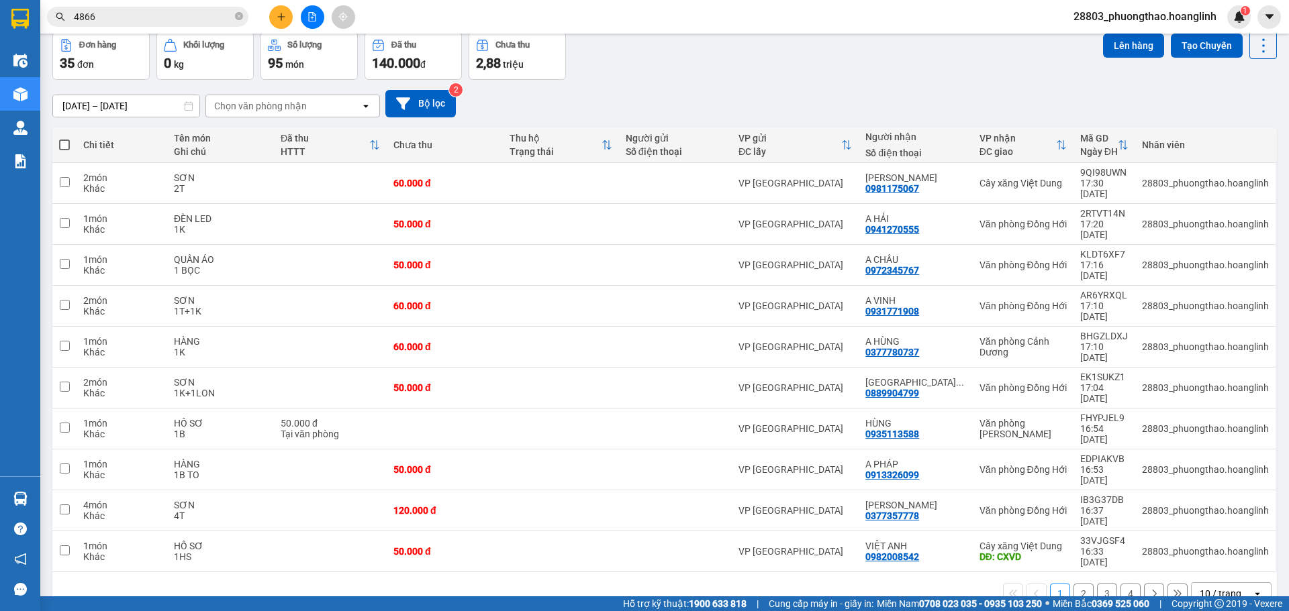
click at [1073, 584] on button "2" at bounding box center [1083, 594] width 20 height 20
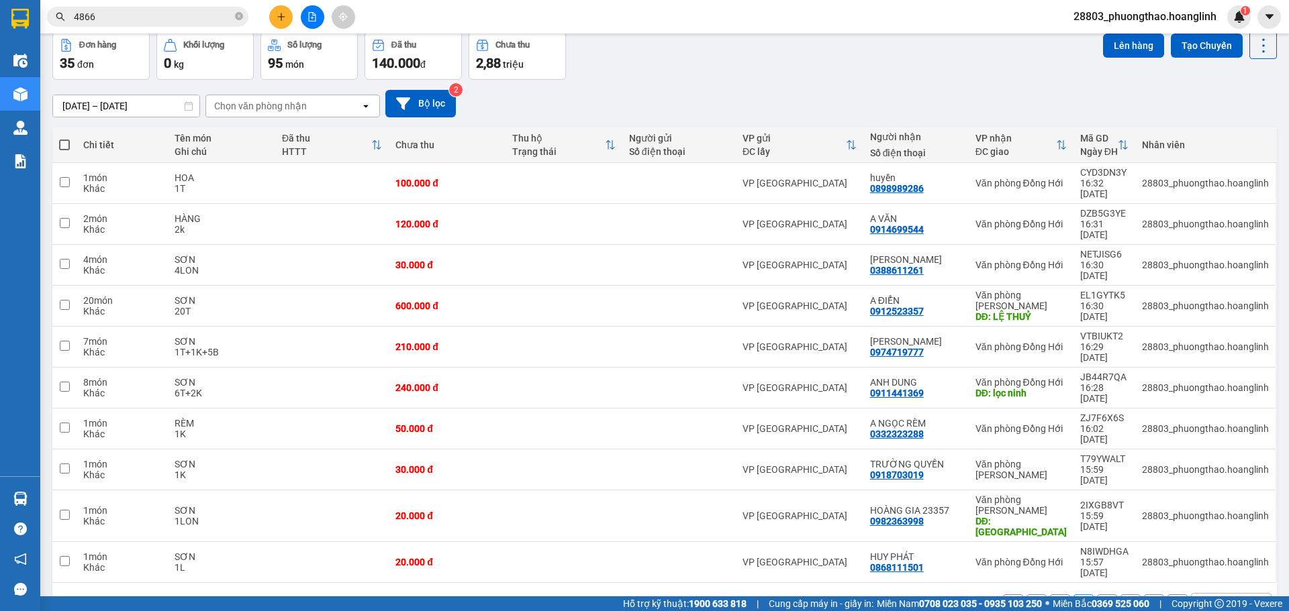
click at [1121, 595] on button "4" at bounding box center [1130, 605] width 20 height 20
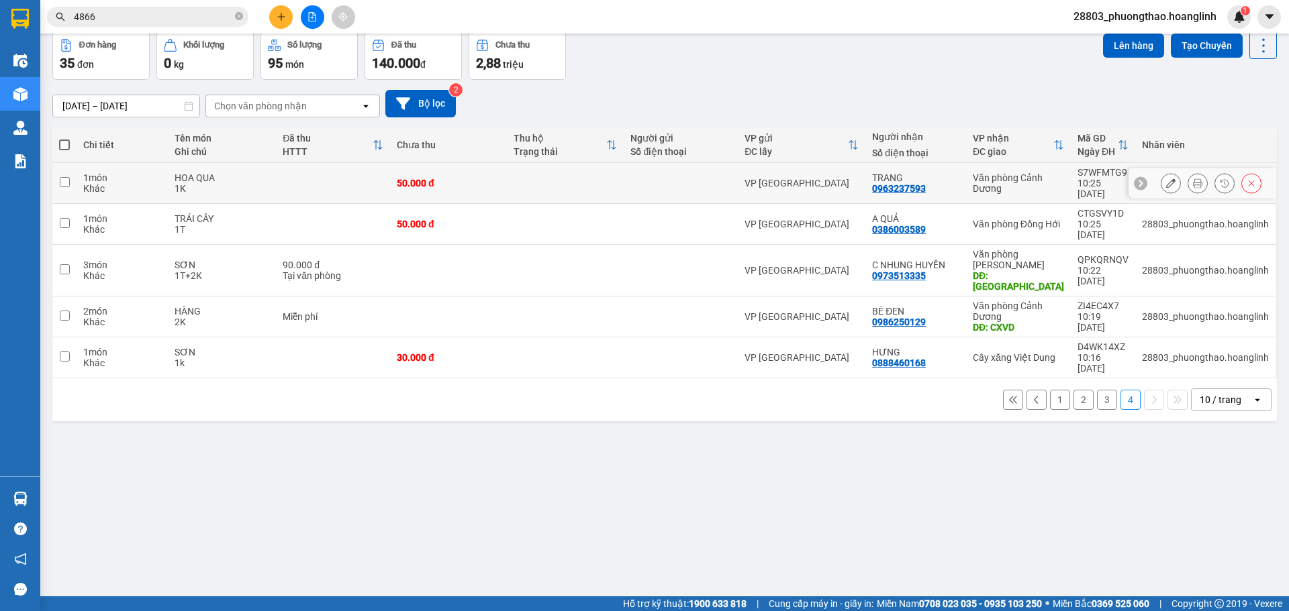
scroll to position [0, 0]
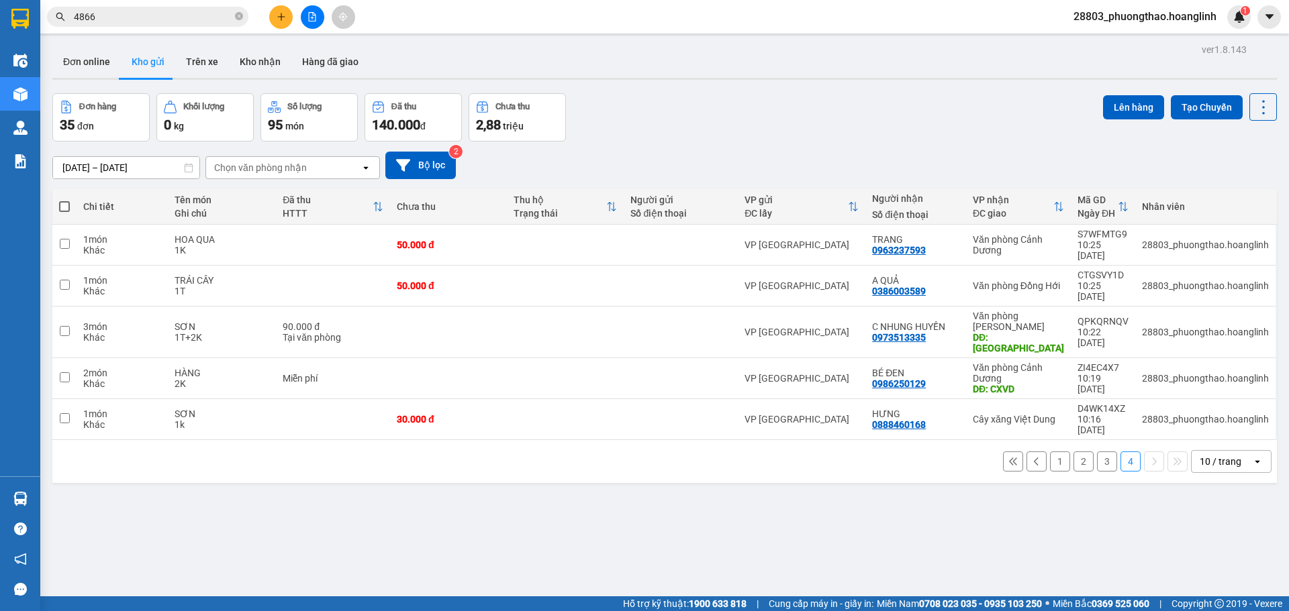
click at [306, 19] on button at bounding box center [312, 16] width 23 height 23
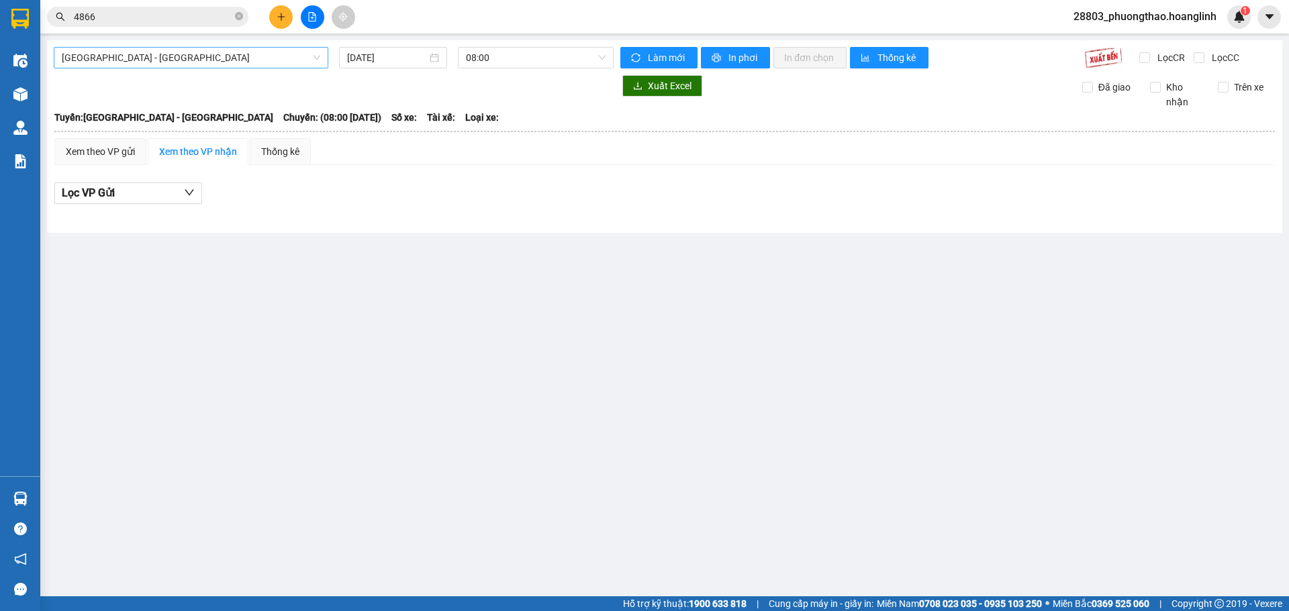
click at [107, 58] on span "[GEOGRAPHIC_DATA] - [GEOGRAPHIC_DATA]" at bounding box center [191, 58] width 258 height 20
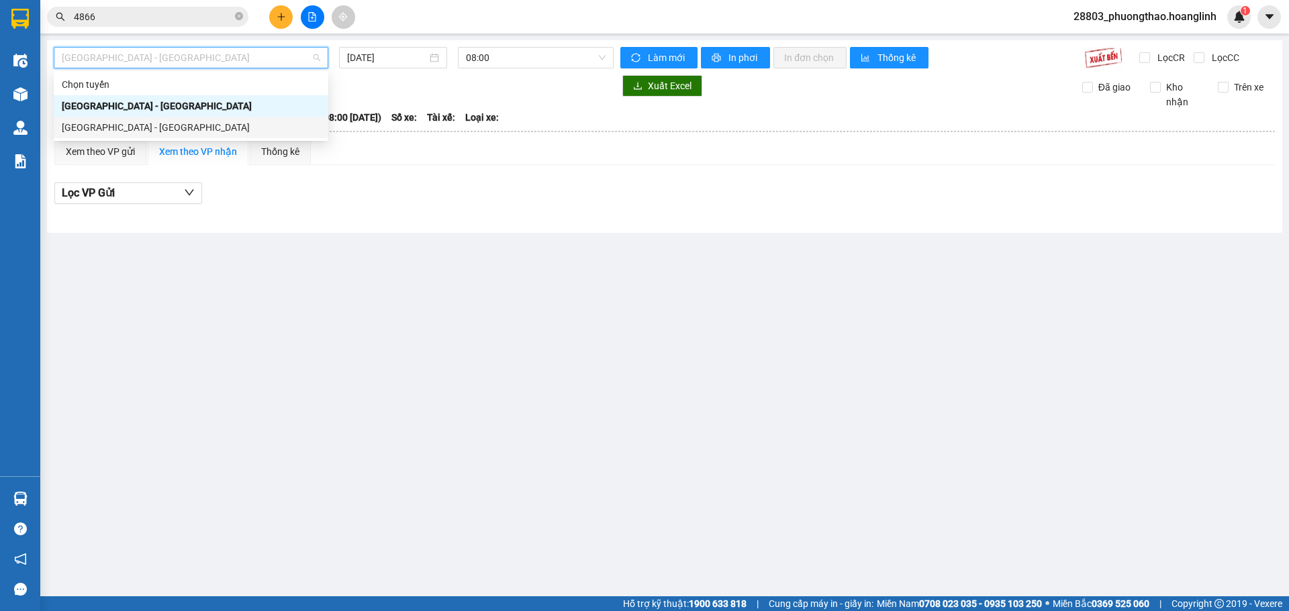
click at [104, 133] on div "[GEOGRAPHIC_DATA] - [GEOGRAPHIC_DATA]" at bounding box center [191, 127] width 258 height 15
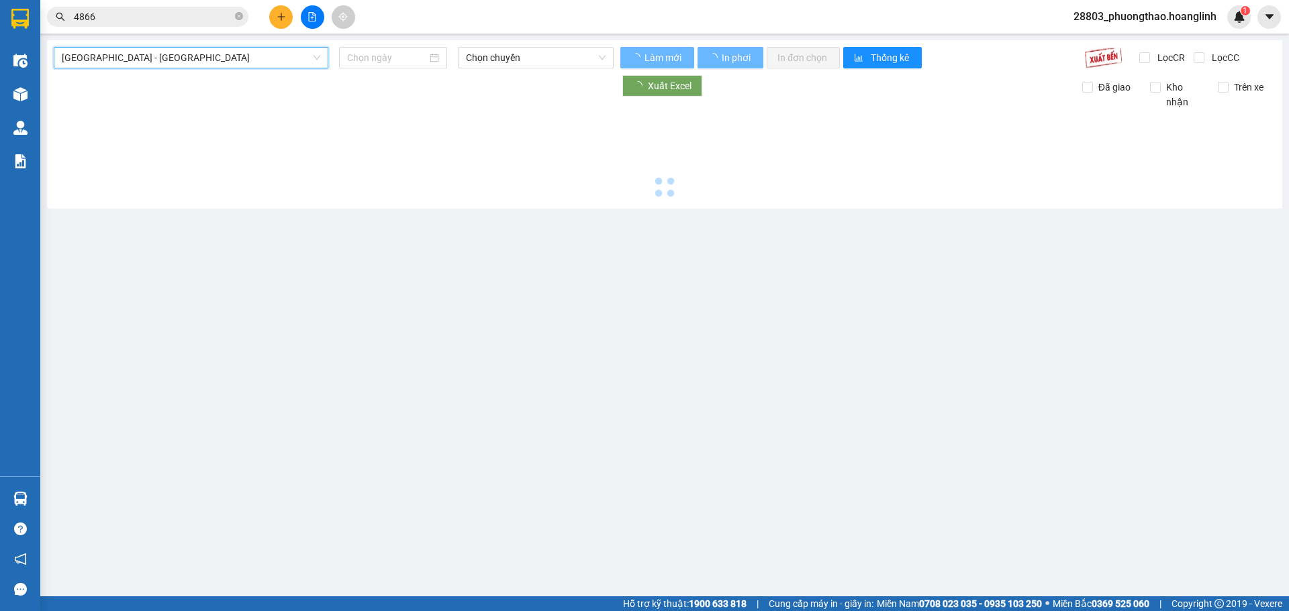
type input "[DATE]"
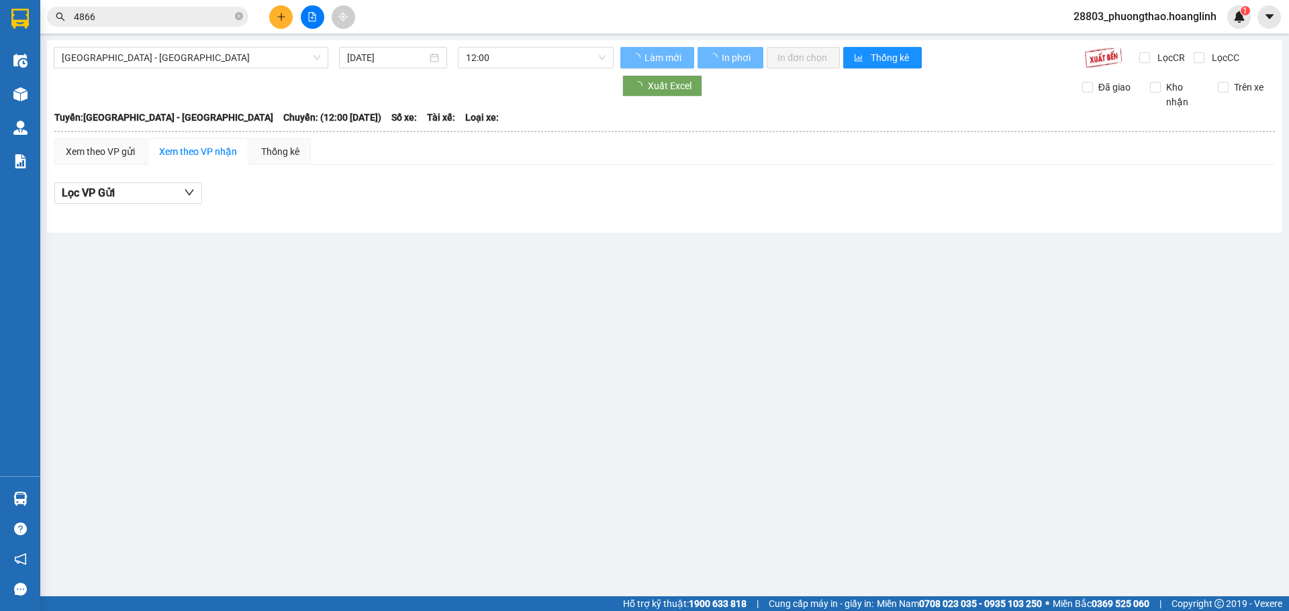
click at [102, 151] on div "Xem theo VP gửi" at bounding box center [100, 151] width 69 height 15
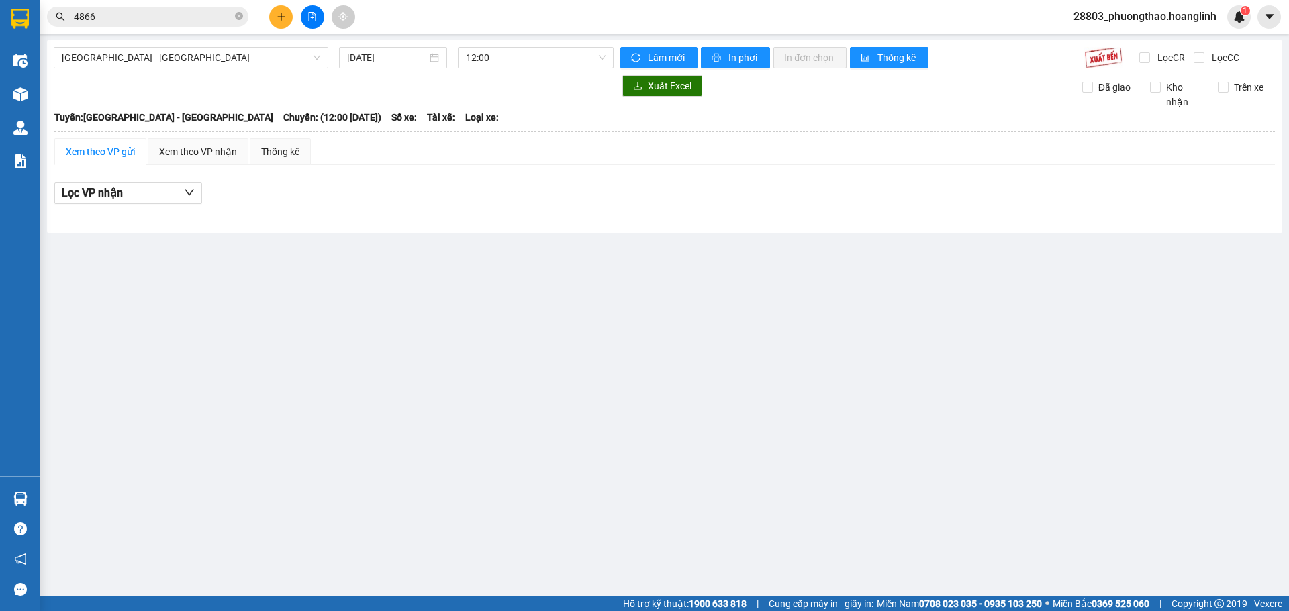
click at [493, 68] on div "[GEOGRAPHIC_DATA] - [GEOGRAPHIC_DATA] [DATE] 12:00 Làm mới In phơi In đơn chọn …" at bounding box center [664, 136] width 1235 height 193
click at [493, 60] on span "12:00" at bounding box center [536, 58] width 140 height 20
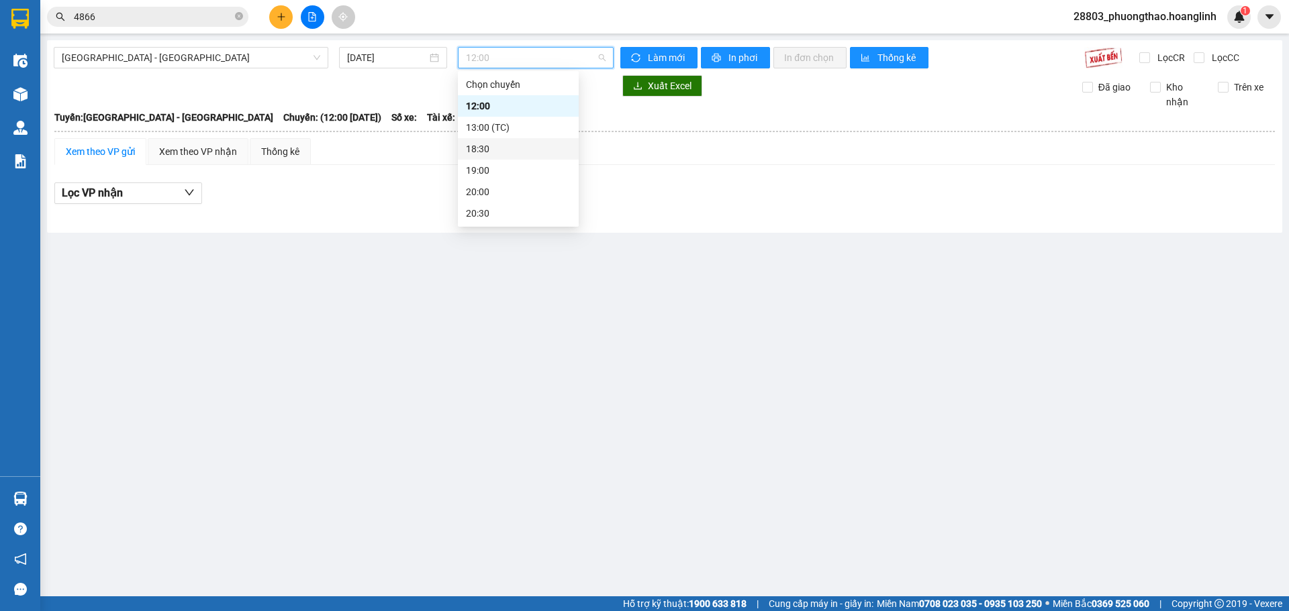
click at [508, 153] on div "18:30" at bounding box center [518, 149] width 105 height 15
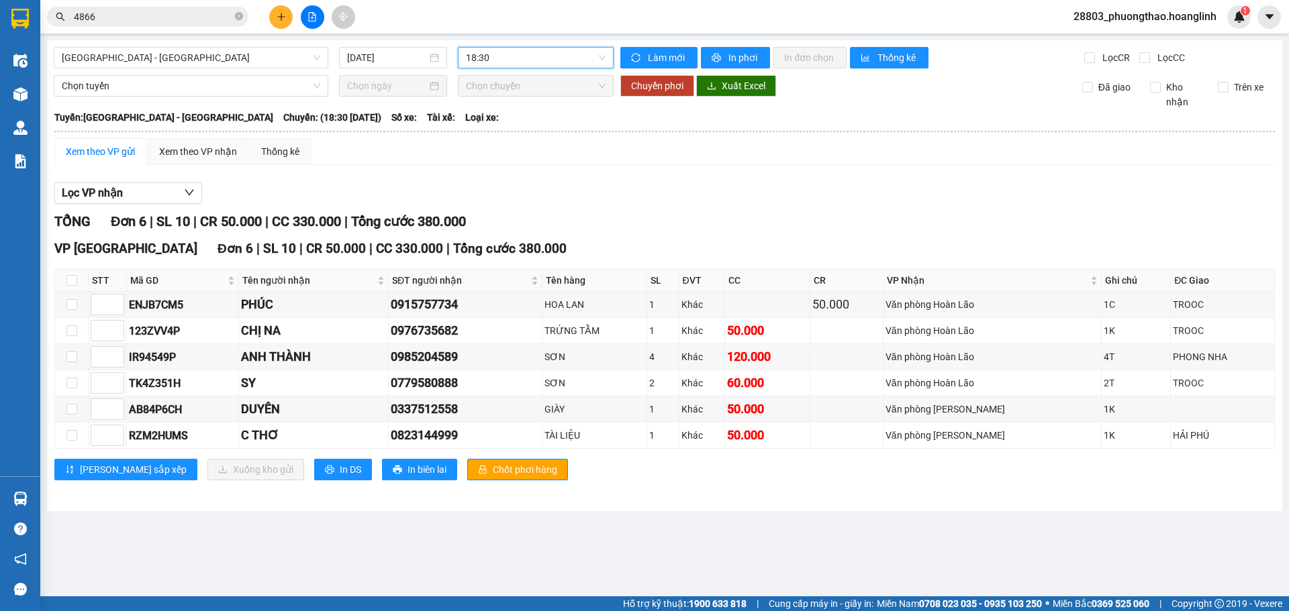
click at [493, 62] on span "18:30" at bounding box center [536, 58] width 140 height 20
click at [509, 160] on div "19:00" at bounding box center [518, 170] width 121 height 21
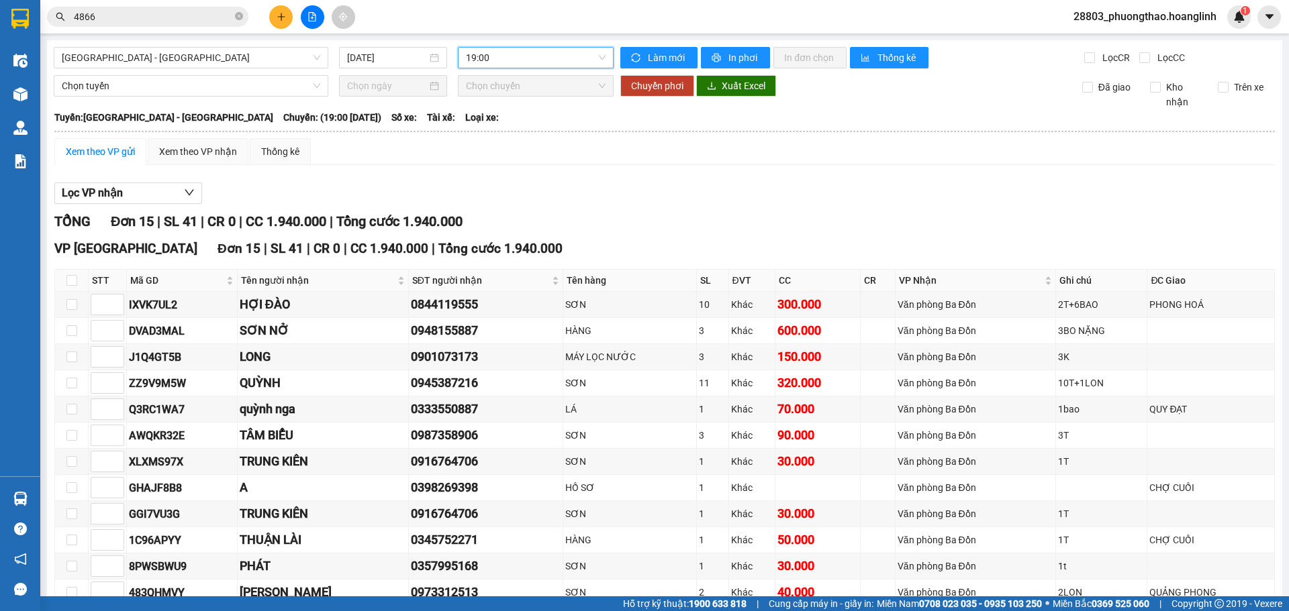
click at [515, 64] on span "19:00" at bounding box center [536, 58] width 140 height 20
click at [495, 189] on div "20:00" at bounding box center [514, 192] width 105 height 15
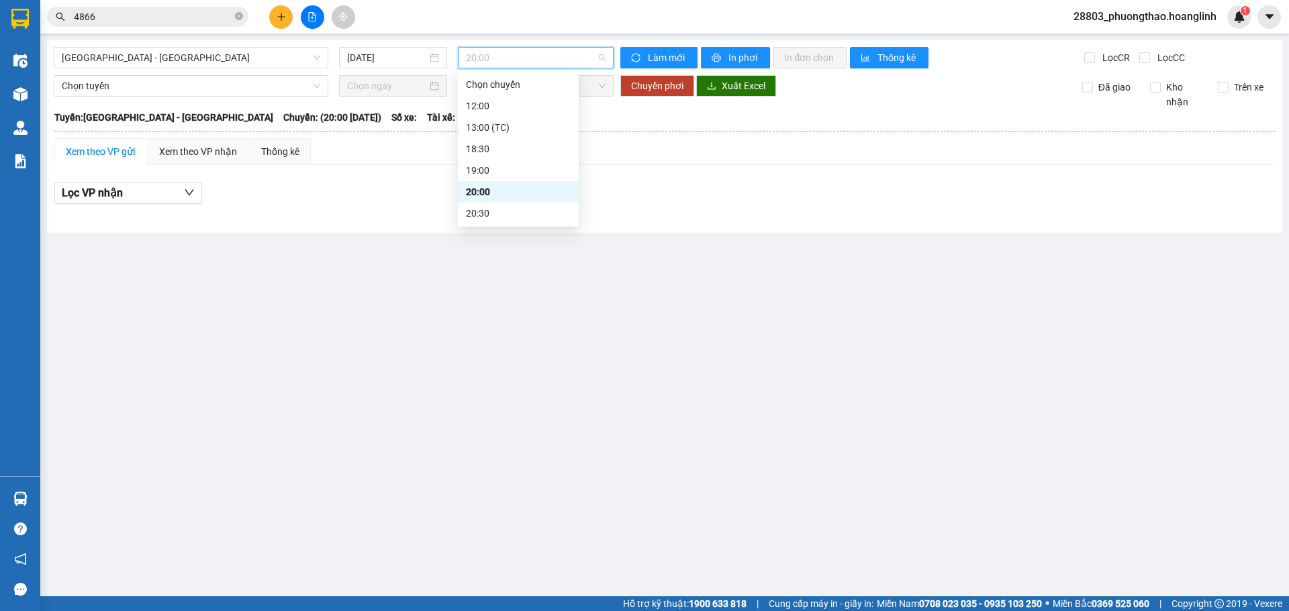
click at [517, 52] on span "20:00" at bounding box center [536, 58] width 140 height 20
click at [513, 211] on div "20:30" at bounding box center [518, 213] width 105 height 15
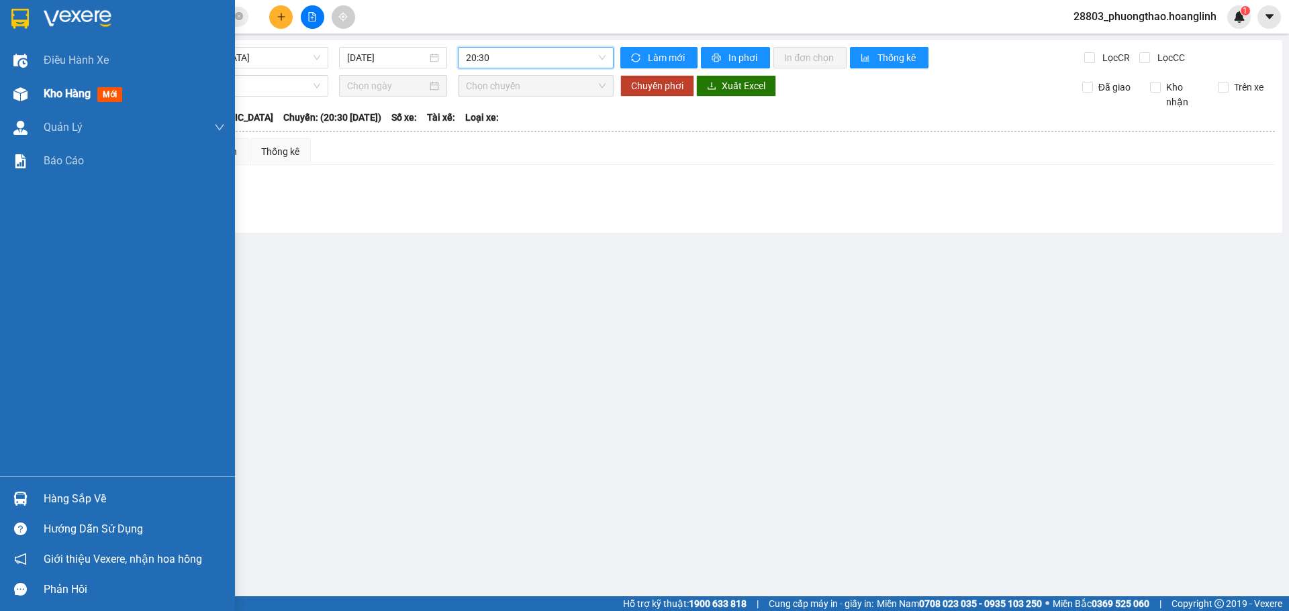
click at [83, 103] on div "Kho hàng mới" at bounding box center [134, 94] width 181 height 34
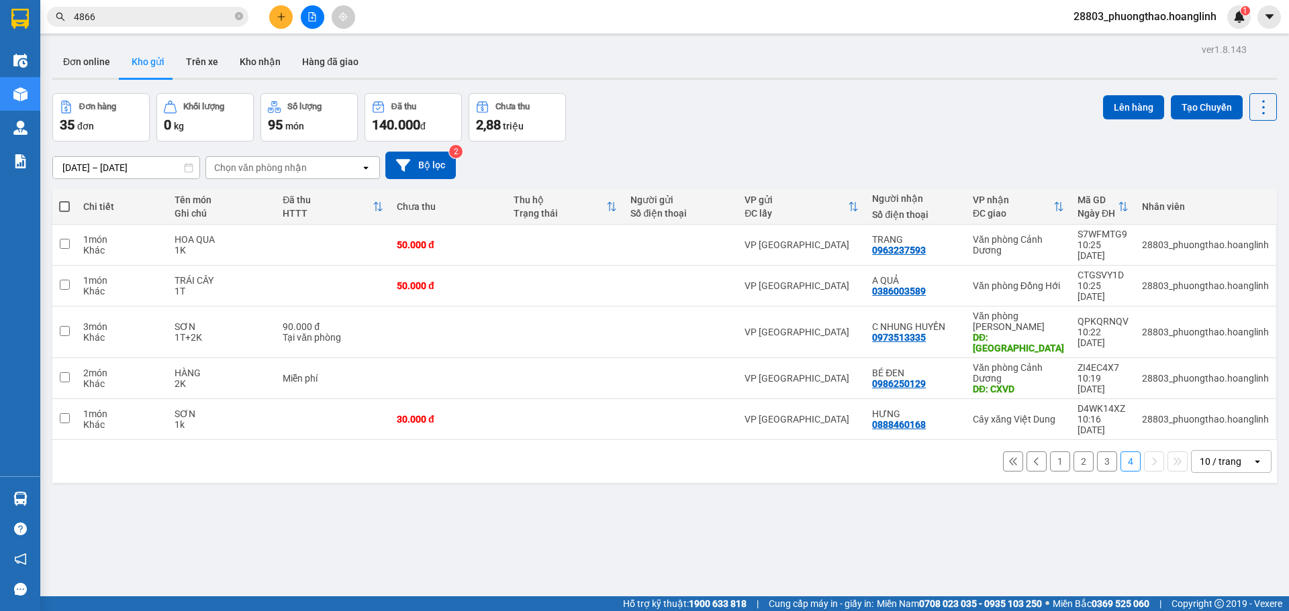
click at [1052, 452] on button "1" at bounding box center [1060, 462] width 20 height 20
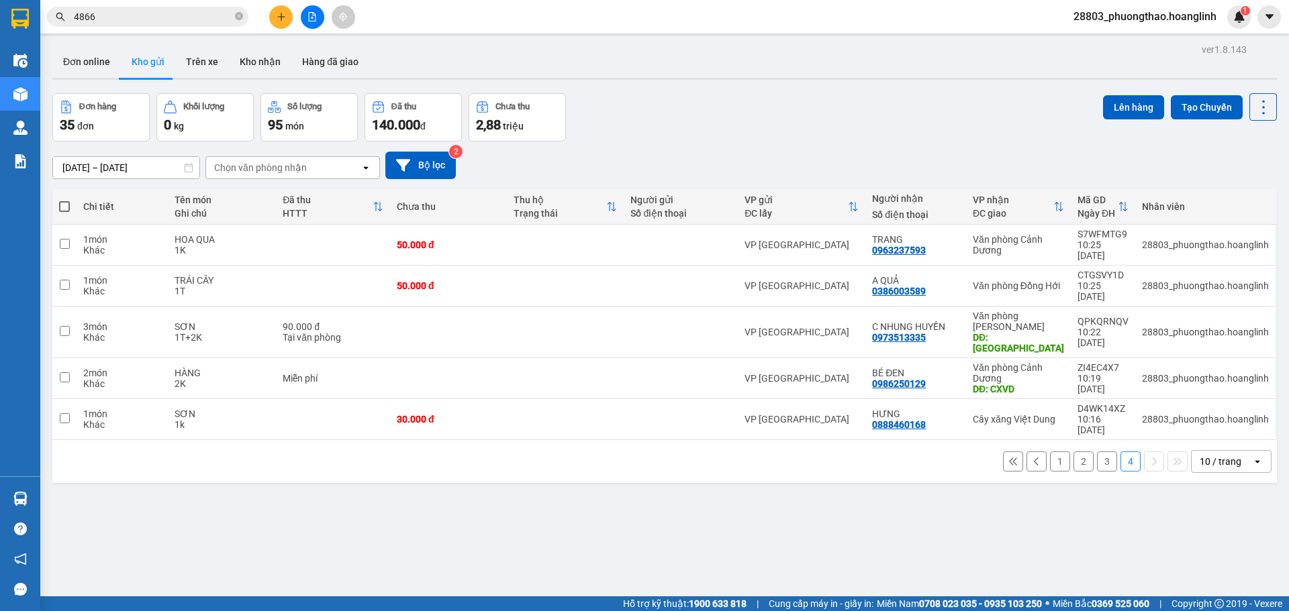
click at [1050, 452] on button "1" at bounding box center [1060, 462] width 20 height 20
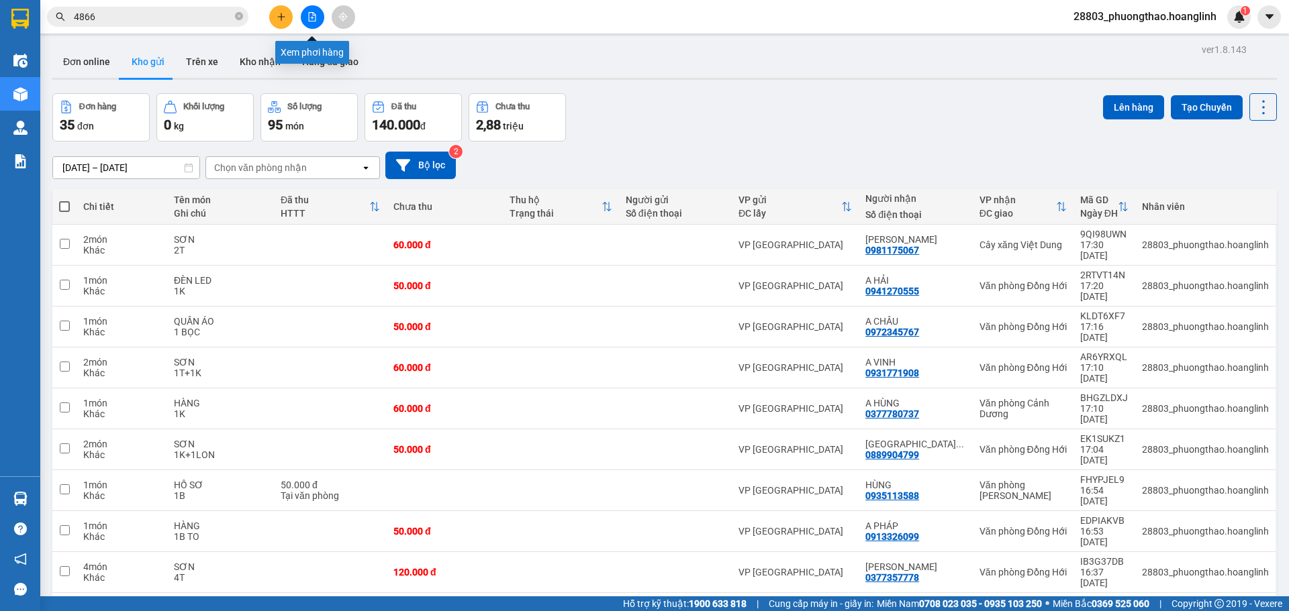
click at [303, 23] on button at bounding box center [312, 16] width 23 height 23
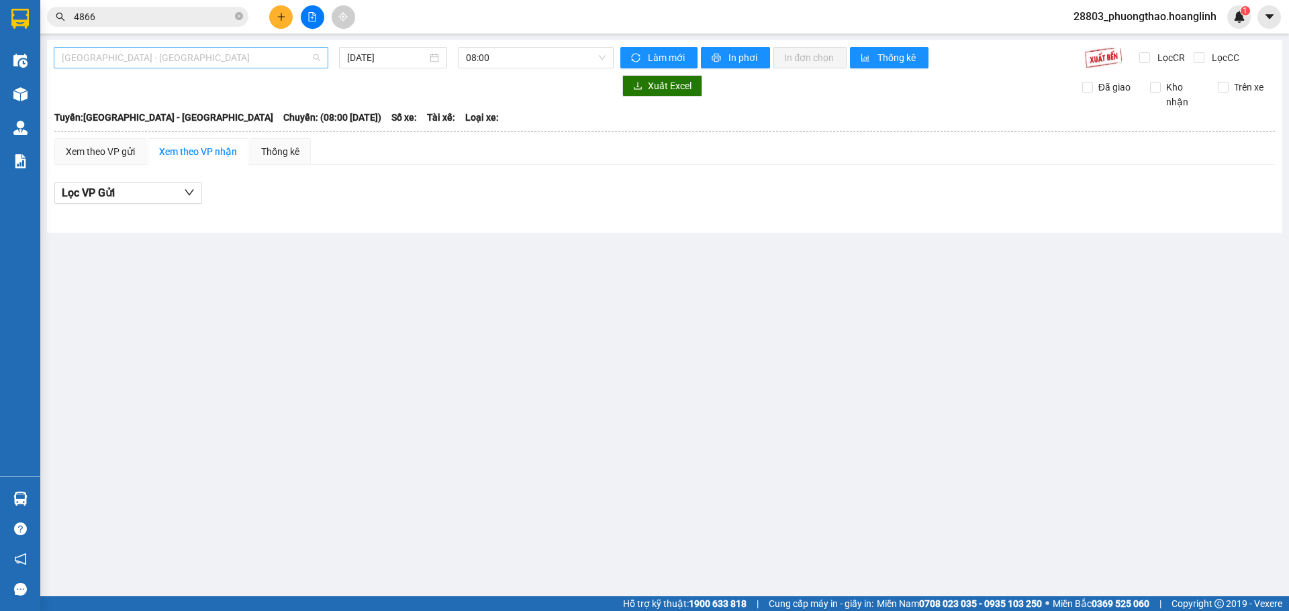
click at [160, 62] on span "[GEOGRAPHIC_DATA] - [GEOGRAPHIC_DATA]" at bounding box center [191, 58] width 258 height 20
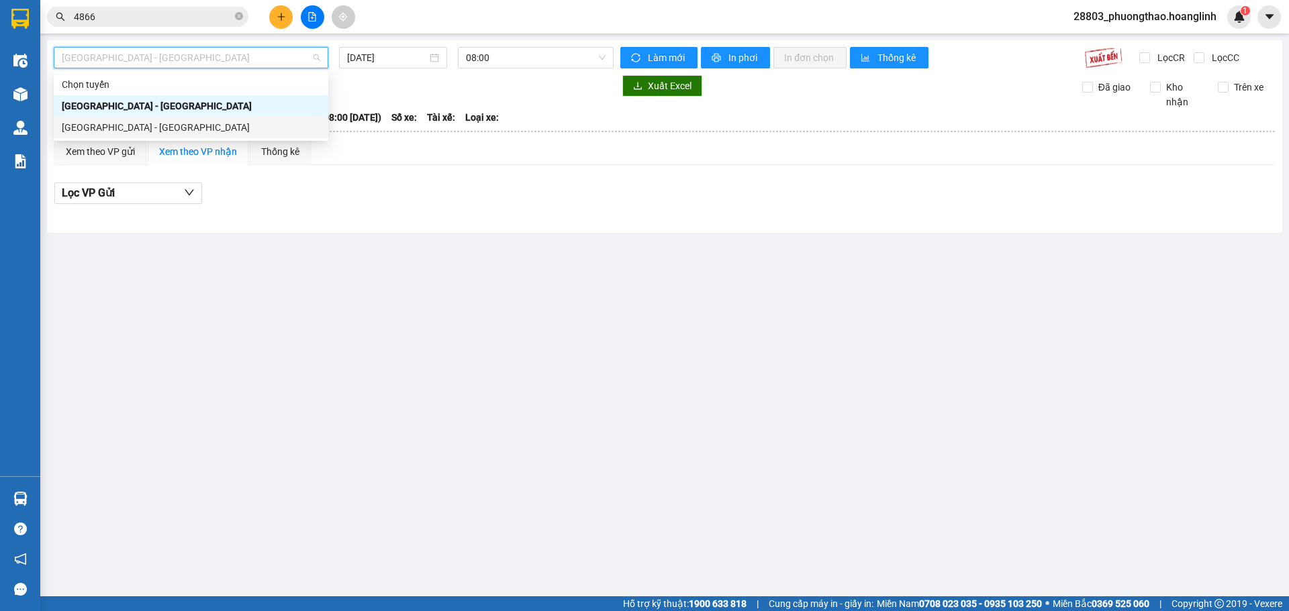
click at [68, 126] on div "[GEOGRAPHIC_DATA] - [GEOGRAPHIC_DATA]" at bounding box center [191, 127] width 258 height 15
type input "[DATE]"
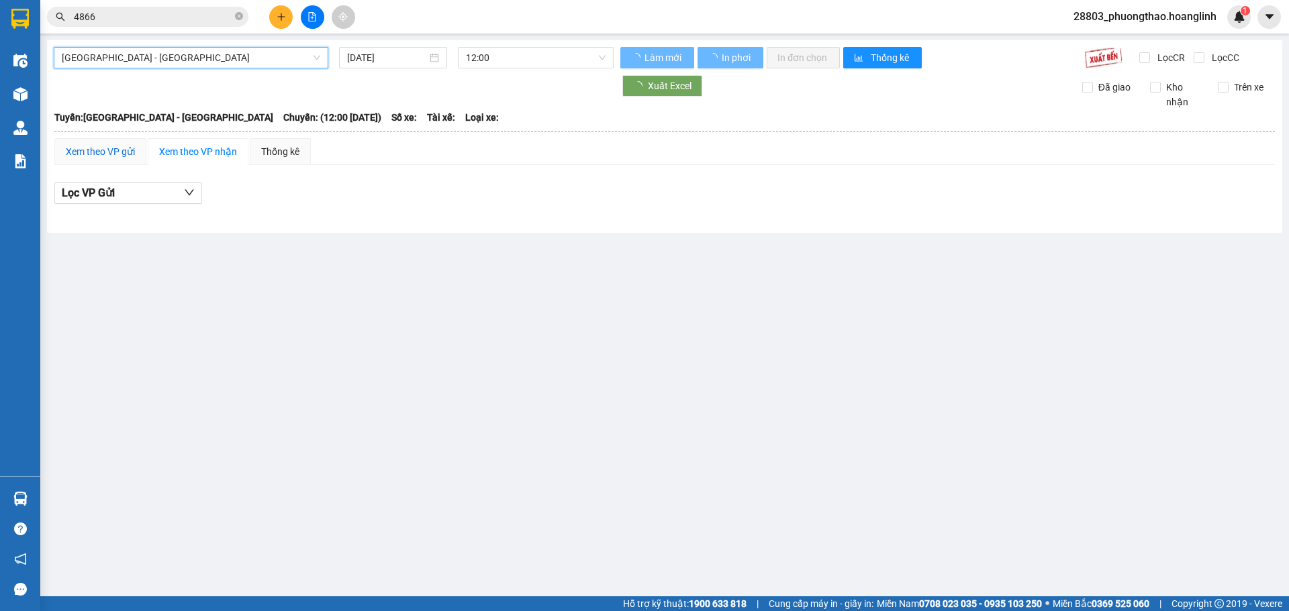
click at [72, 155] on div "Xem theo VP gửi" at bounding box center [100, 151] width 69 height 15
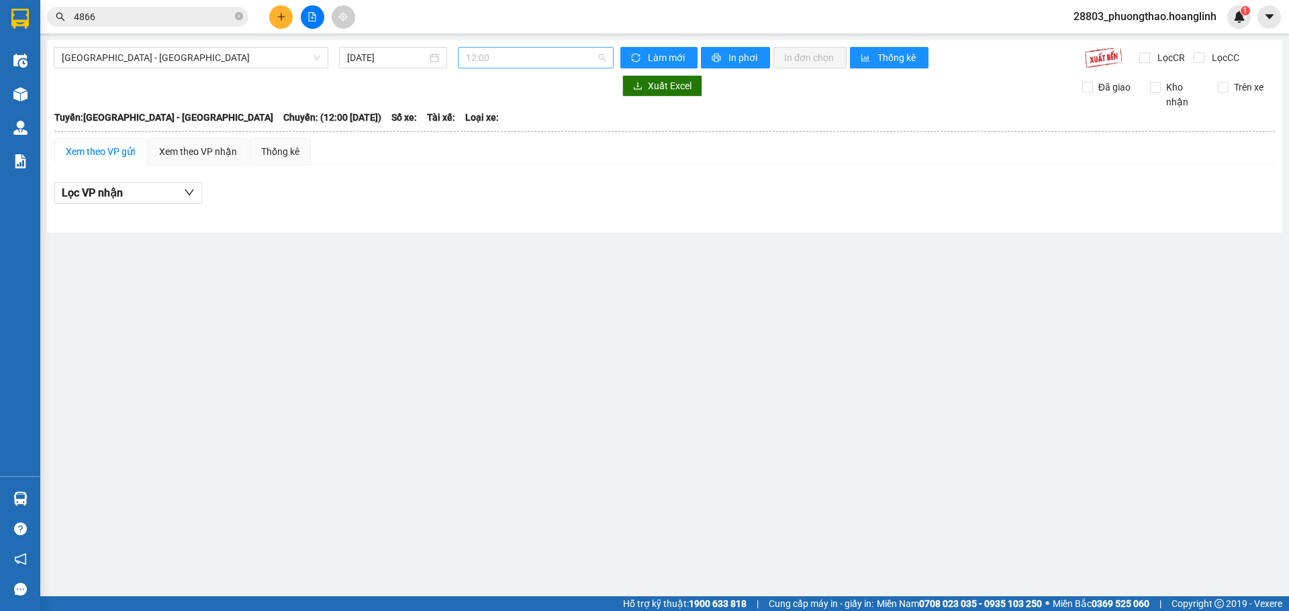
click at [487, 61] on span "12:00" at bounding box center [536, 58] width 140 height 20
drag, startPoint x: 492, startPoint y: 155, endPoint x: 495, endPoint y: 164, distance: 9.1
click at [495, 164] on div "Chọn chuyến 12:00 13:00 (TC) 18:30 19:00 20:00 20:30" at bounding box center [518, 149] width 121 height 150
click at [495, 164] on div "19:00" at bounding box center [518, 170] width 105 height 15
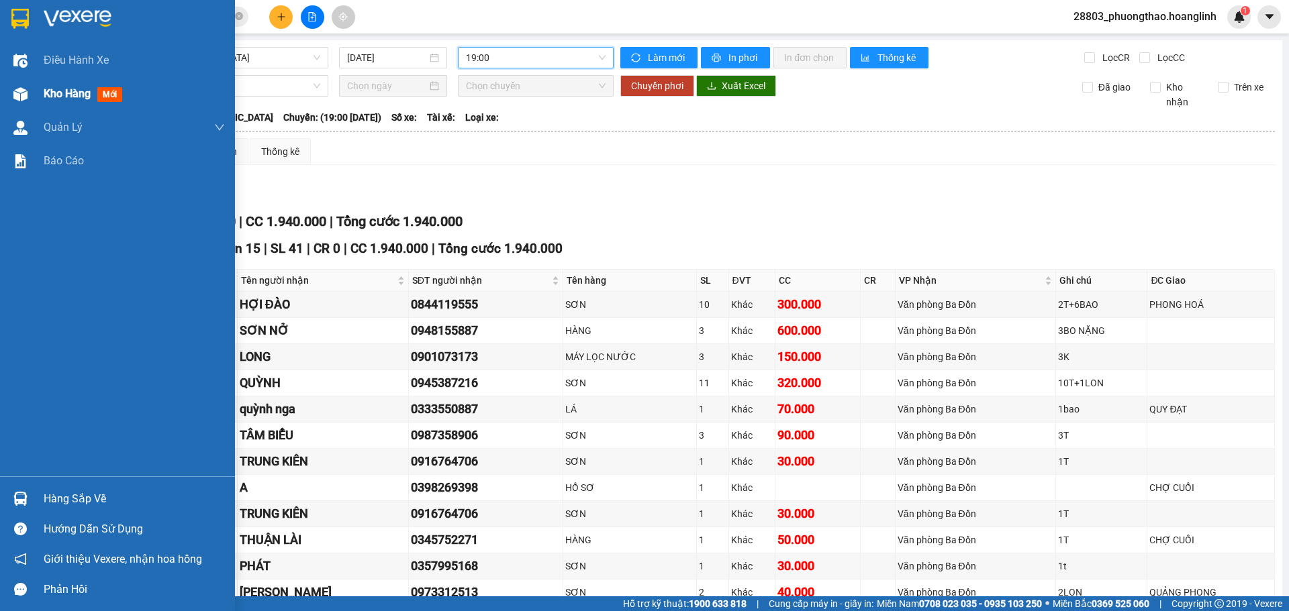
click at [52, 90] on span "Kho hàng" at bounding box center [67, 93] width 47 height 13
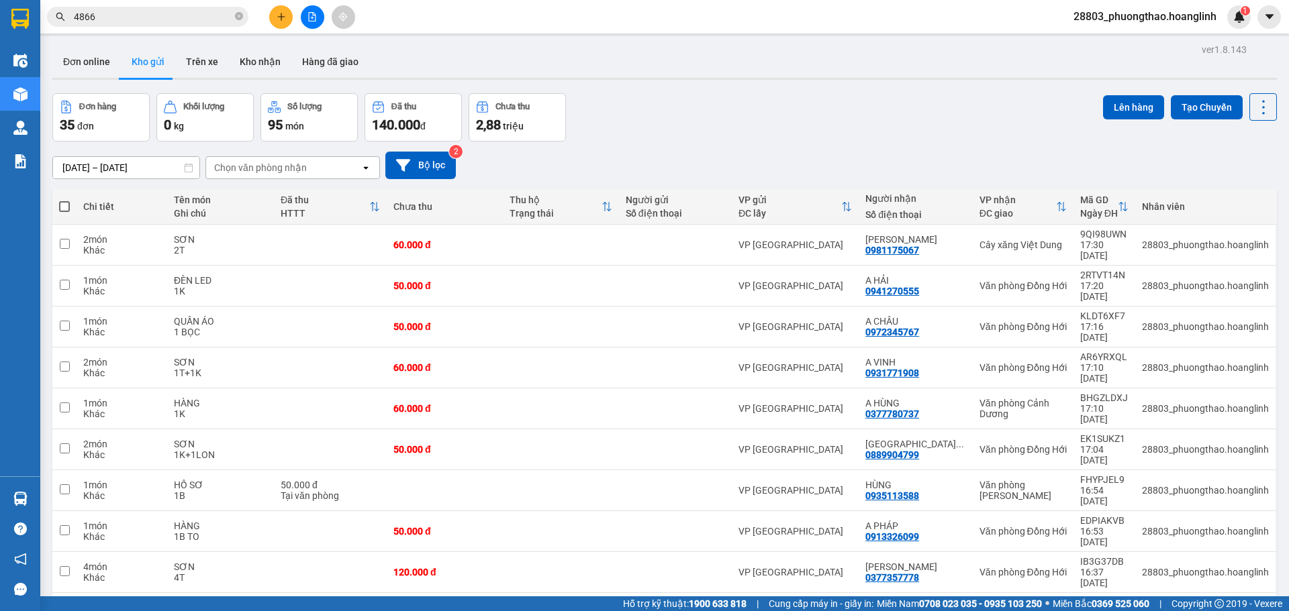
click at [272, 166] on div "Chọn văn phòng nhận" at bounding box center [260, 167] width 93 height 13
click at [309, 16] on icon "file-add" at bounding box center [311, 16] width 9 height 9
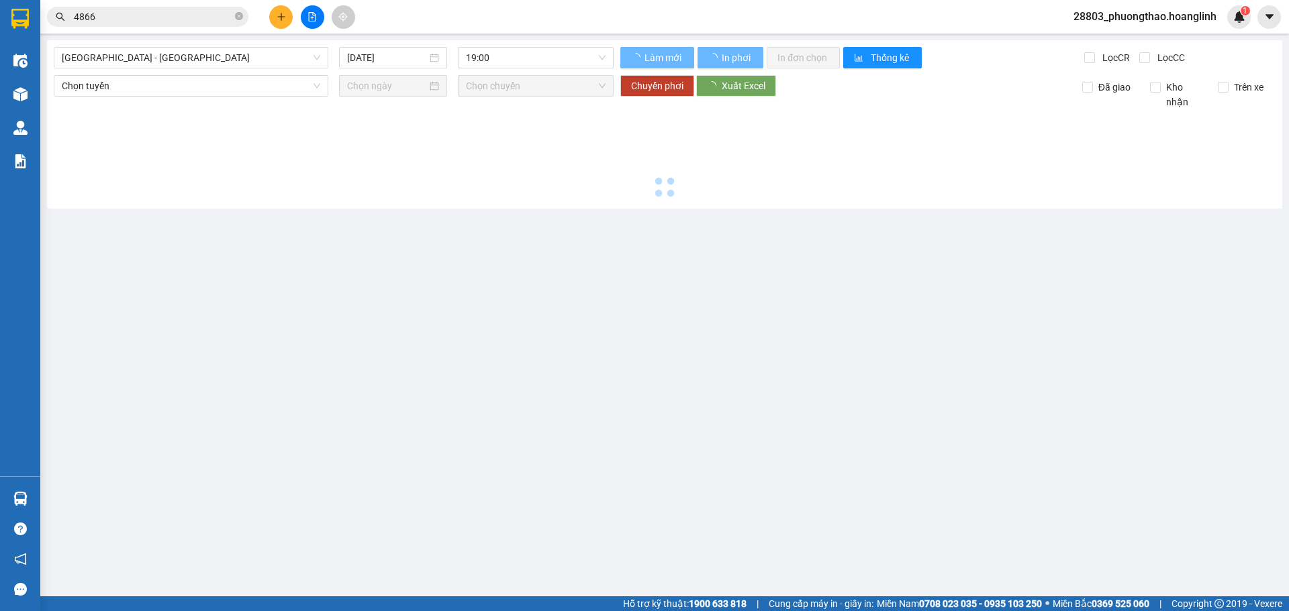
click at [99, 50] on span "[GEOGRAPHIC_DATA] - [GEOGRAPHIC_DATA]" at bounding box center [191, 58] width 258 height 20
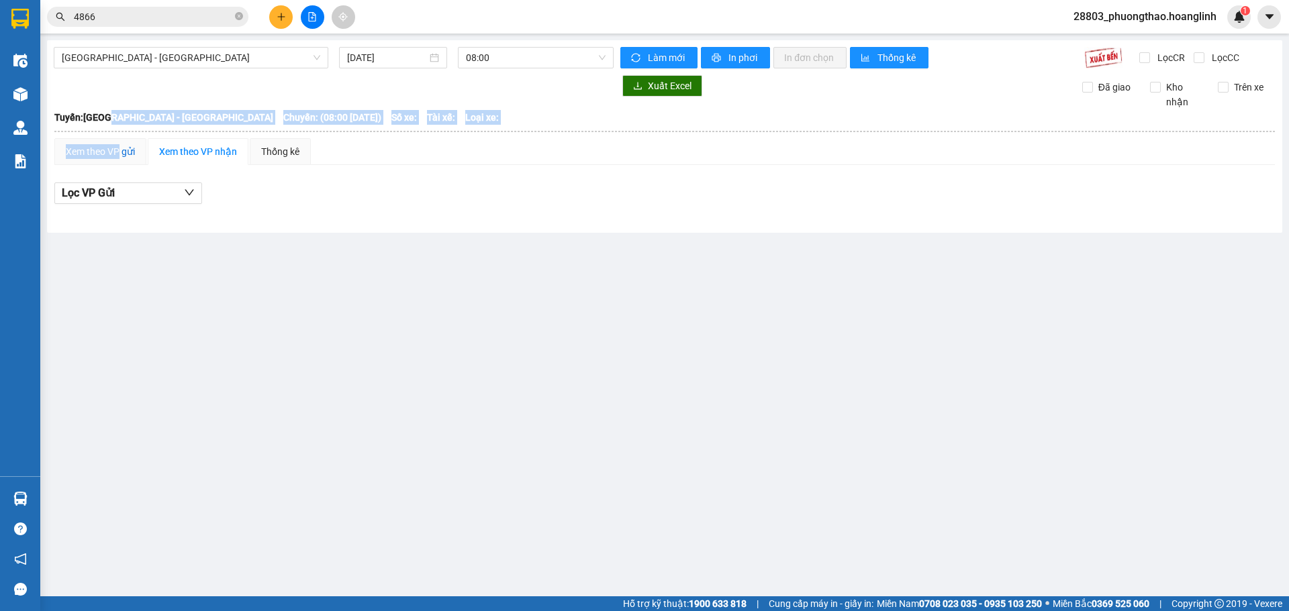
drag, startPoint x: 118, startPoint y: 156, endPoint x: 119, endPoint y: 107, distance: 48.3
click at [119, 110] on table "[PERSON_NAME] 0975696796 91 [PERSON_NAME] Kiệt 18:49 [DATE] [GEOGRAPHIC_DATA]: …" at bounding box center [665, 164] width 1222 height 110
click at [117, 46] on div "[GEOGRAPHIC_DATA] - [GEOGRAPHIC_DATA] [DATE] 08:00 Làm mới In phơi In đơn chọn …" at bounding box center [664, 136] width 1235 height 193
drag, startPoint x: 120, startPoint y: 60, endPoint x: 120, endPoint y: 87, distance: 26.8
click at [120, 66] on span "[GEOGRAPHIC_DATA] - [GEOGRAPHIC_DATA]" at bounding box center [191, 58] width 258 height 20
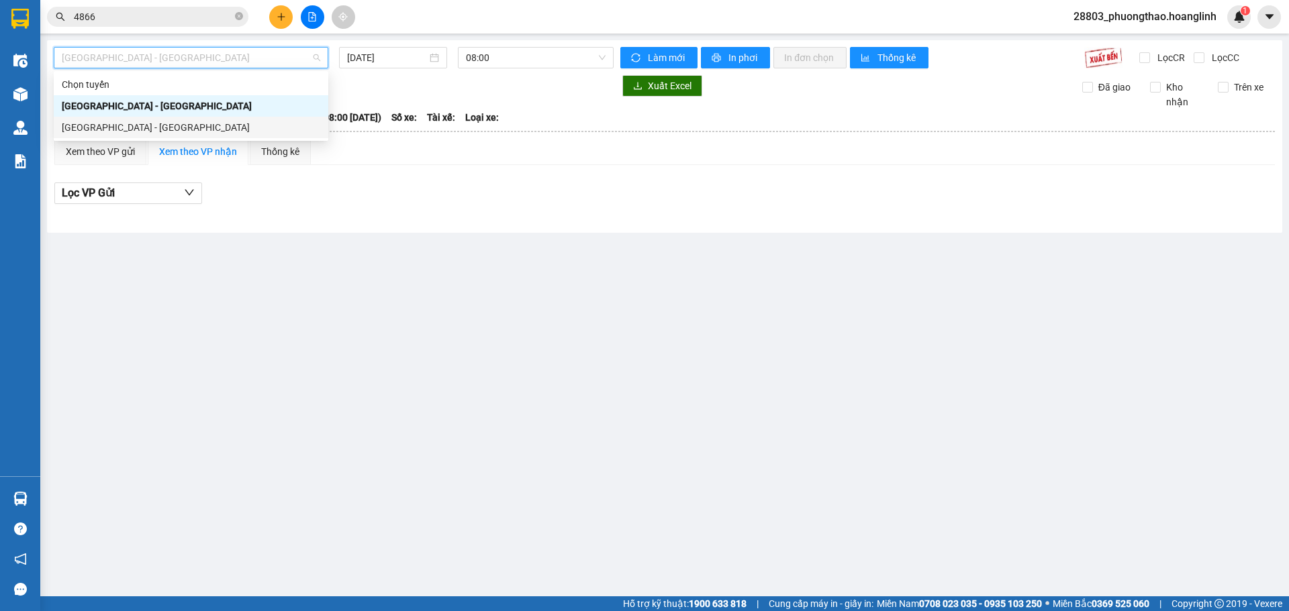
click at [123, 129] on div "[GEOGRAPHIC_DATA] - [GEOGRAPHIC_DATA]" at bounding box center [191, 127] width 258 height 15
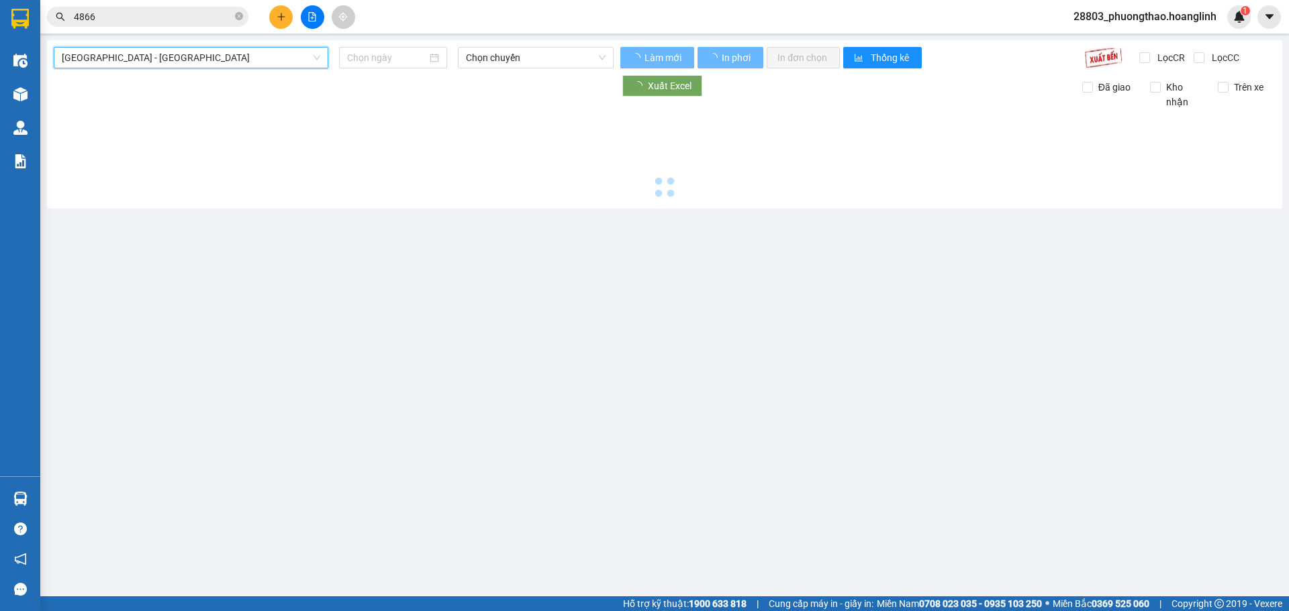
type input "[DATE]"
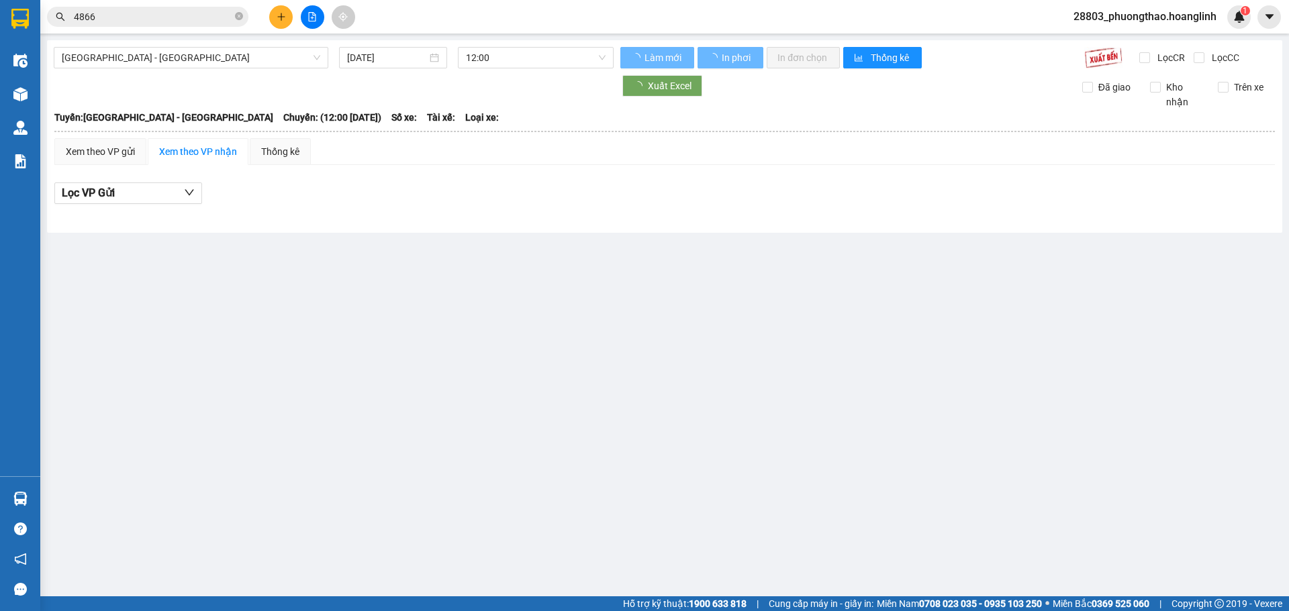
click at [107, 157] on div "Xem theo VP gửi" at bounding box center [100, 151] width 69 height 15
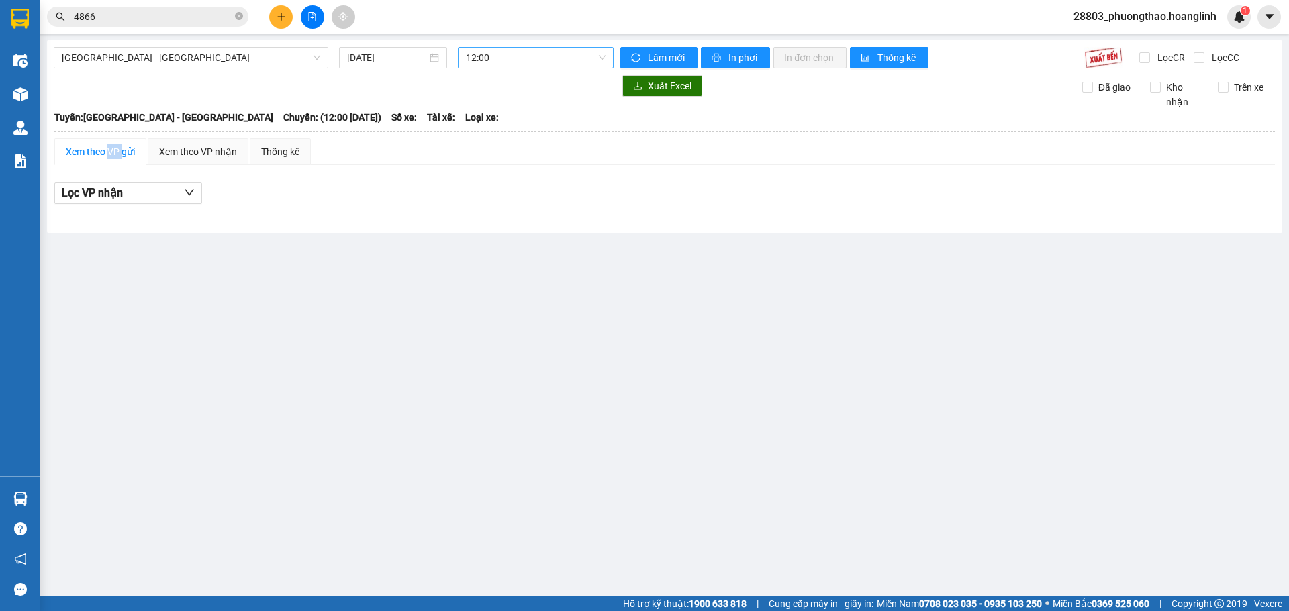
click at [502, 56] on span "12:00" at bounding box center [536, 58] width 140 height 20
drag, startPoint x: 491, startPoint y: 187, endPoint x: 494, endPoint y: 169, distance: 18.3
click at [494, 169] on div "Chọn chuyến 12:00 13:00 (TC) 18:30 19:00 20:00 20:30" at bounding box center [518, 149] width 121 height 150
click at [501, 177] on div "19:00" at bounding box center [518, 170] width 105 height 15
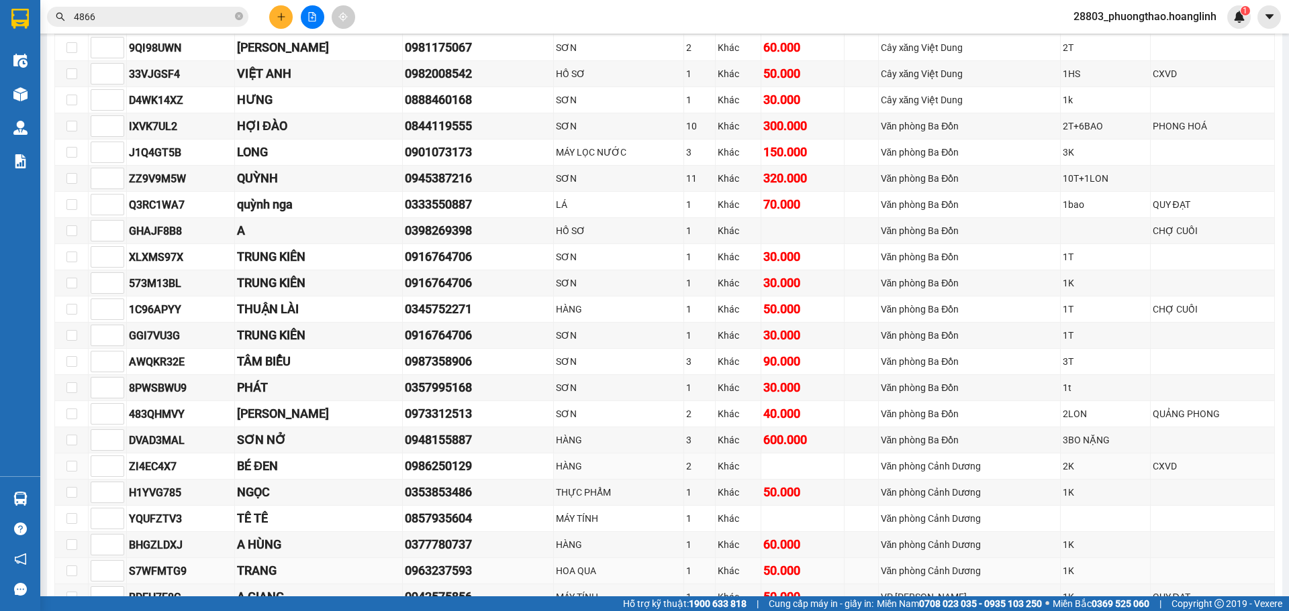
scroll to position [445, 0]
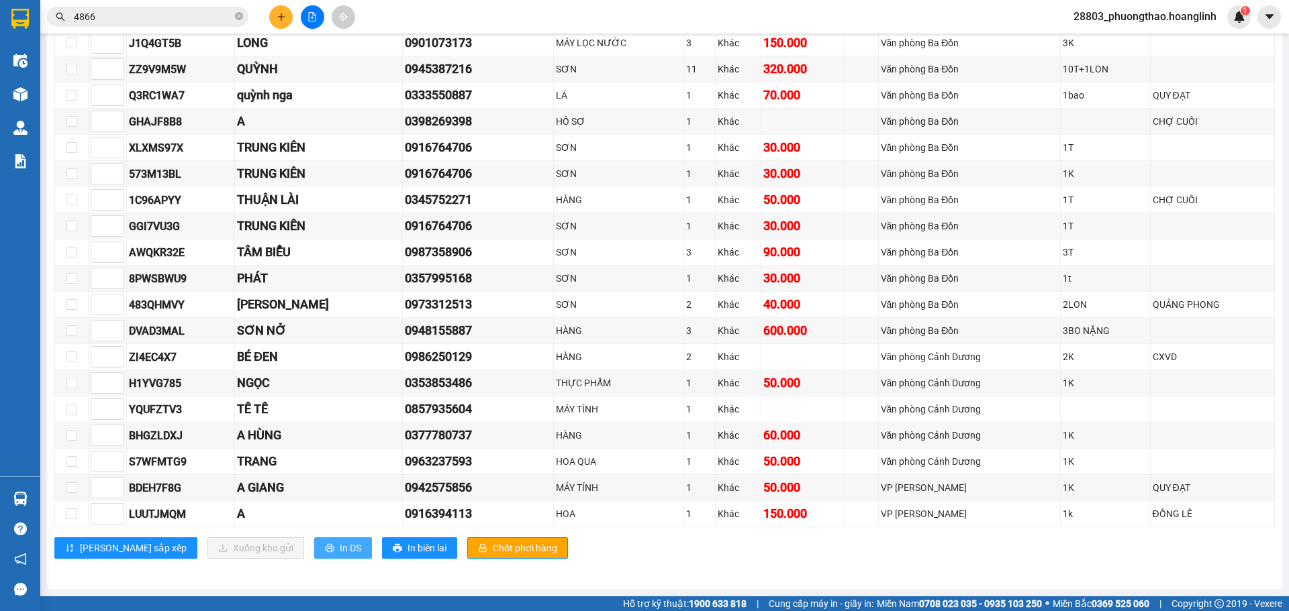
click at [325, 544] on icon "printer" at bounding box center [329, 548] width 9 height 9
